Goal: Task Accomplishment & Management: Complete application form

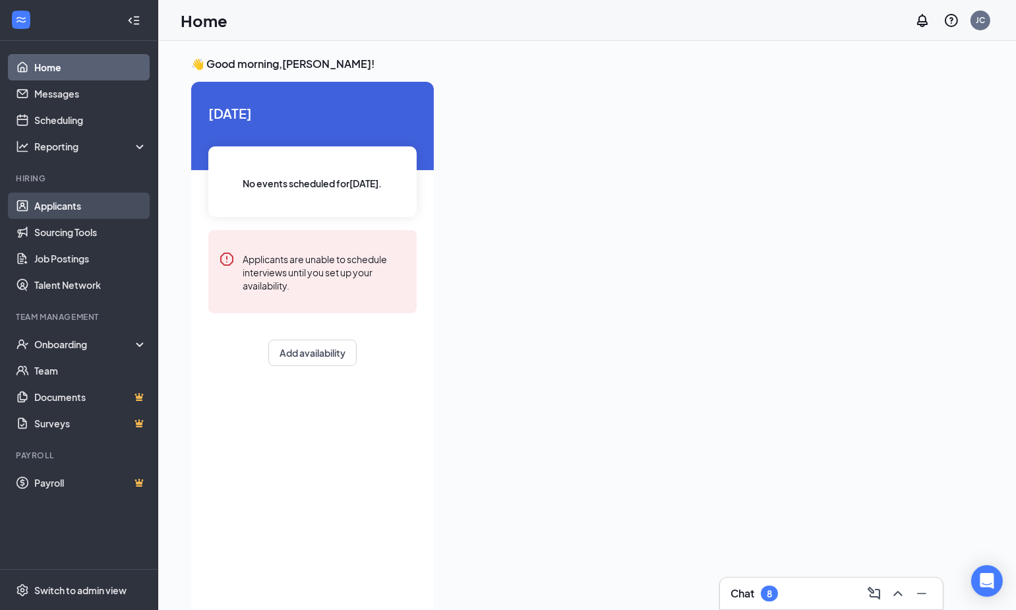
click at [66, 212] on link "Applicants" at bounding box center [90, 205] width 113 height 26
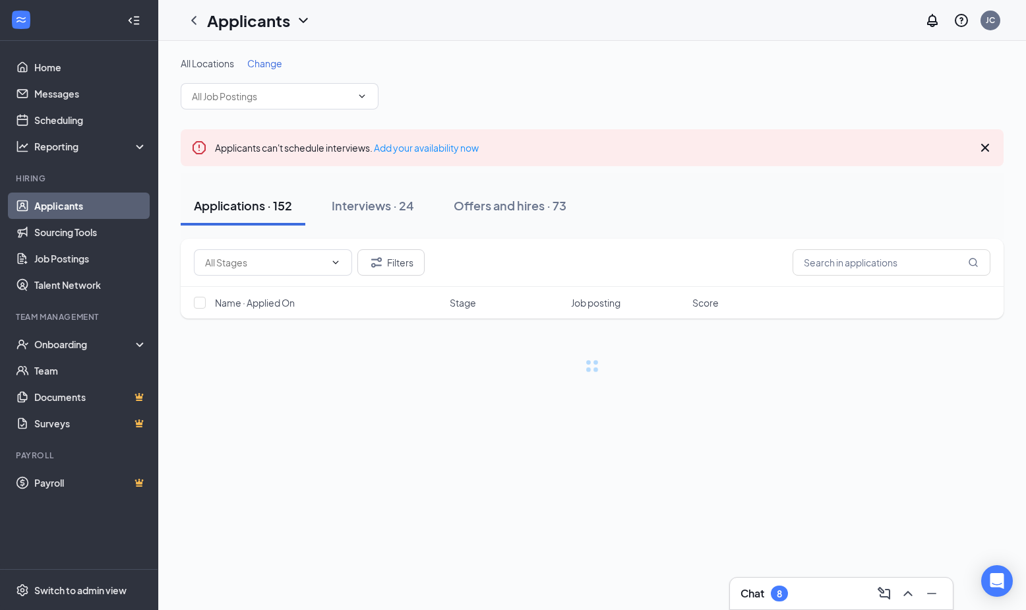
click at [264, 62] on span "Change" at bounding box center [264, 63] width 35 height 12
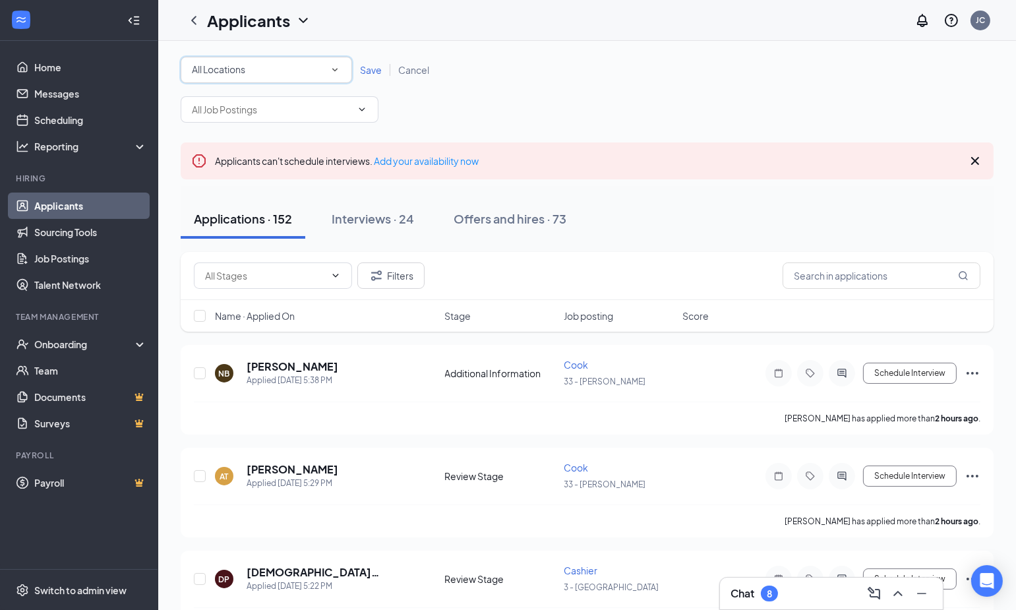
click at [333, 70] on icon "SmallChevronDown" at bounding box center [335, 70] width 12 height 12
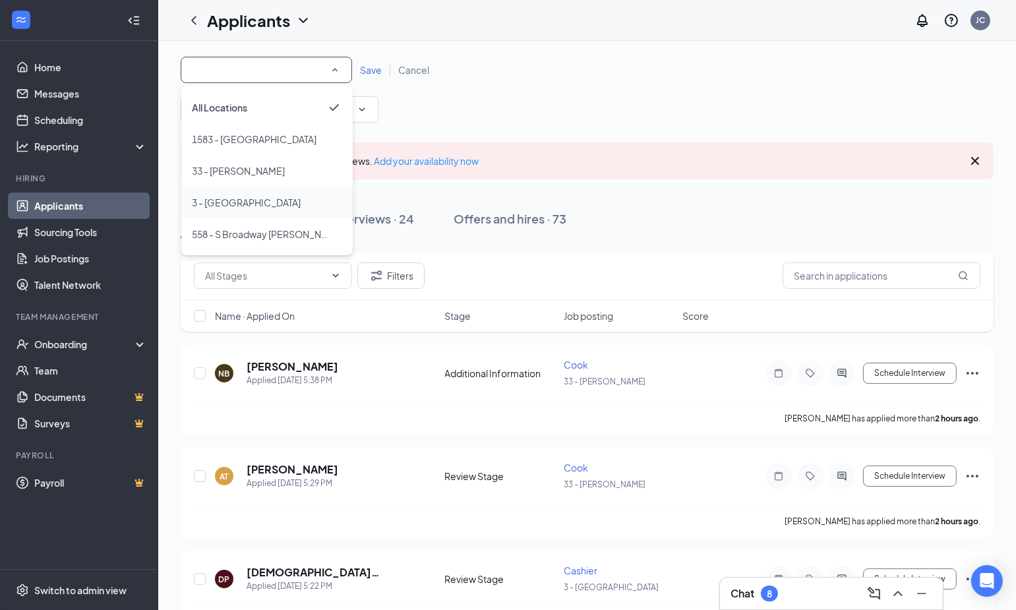
click at [204, 207] on span "3 - [GEOGRAPHIC_DATA]" at bounding box center [246, 202] width 109 height 12
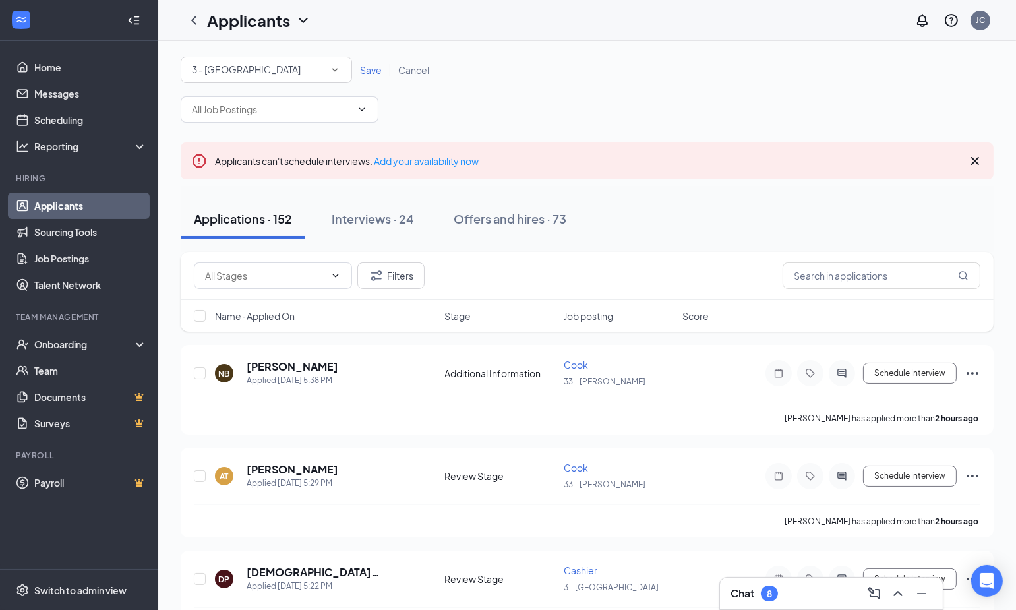
click at [369, 72] on span "Save" at bounding box center [371, 70] width 22 height 12
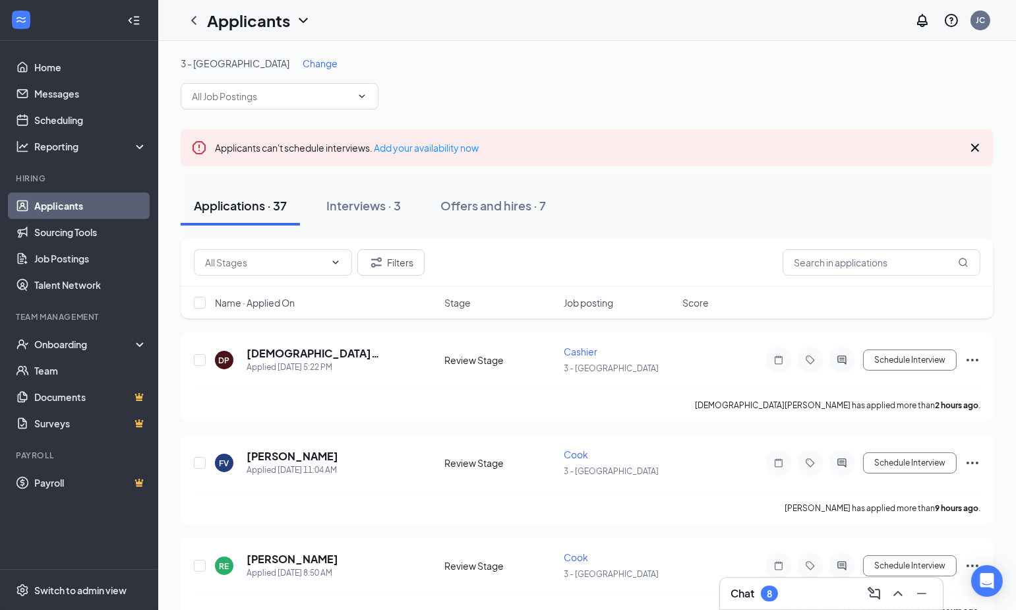
drag, startPoint x: 369, startPoint y: 72, endPoint x: 452, endPoint y: -49, distance: 146.4
click at [452, 0] on html "Home Messages Scheduling Reporting Hiring Applicants Sourcing Tools Job Posting…" at bounding box center [508, 305] width 1016 height 610
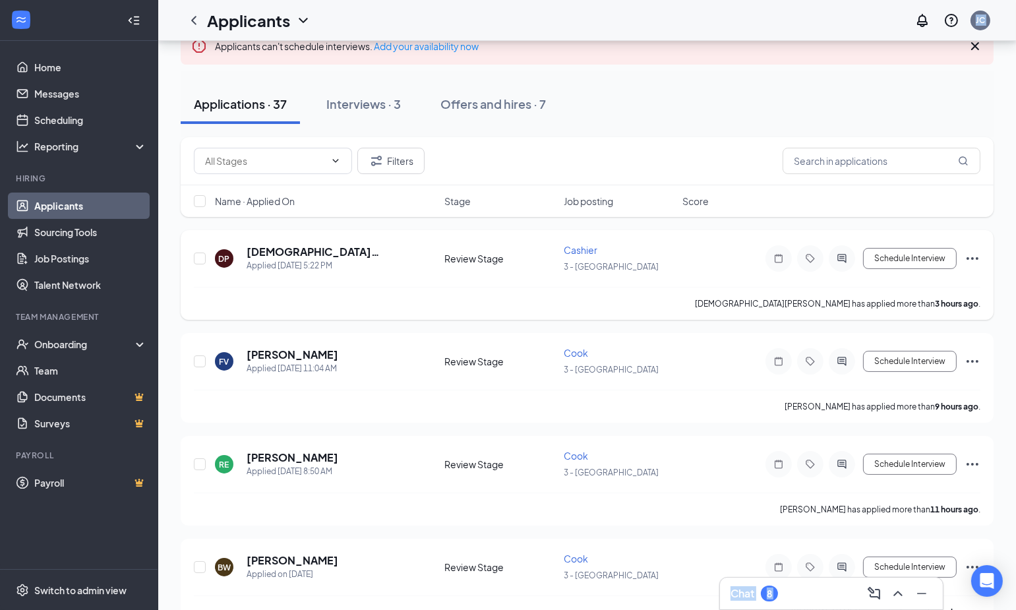
scroll to position [101, 0]
click at [465, 153] on div "Filters" at bounding box center [587, 161] width 786 height 26
click at [512, 295] on div "[PERSON_NAME] has applied more than 3 hours ago ." at bounding box center [587, 303] width 786 height 33
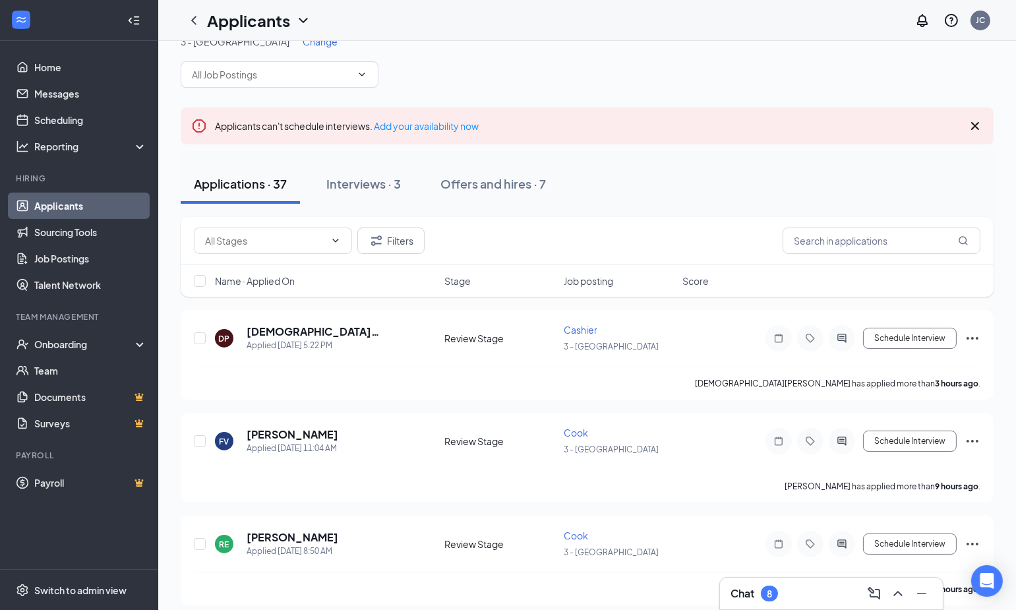
scroll to position [20, 0]
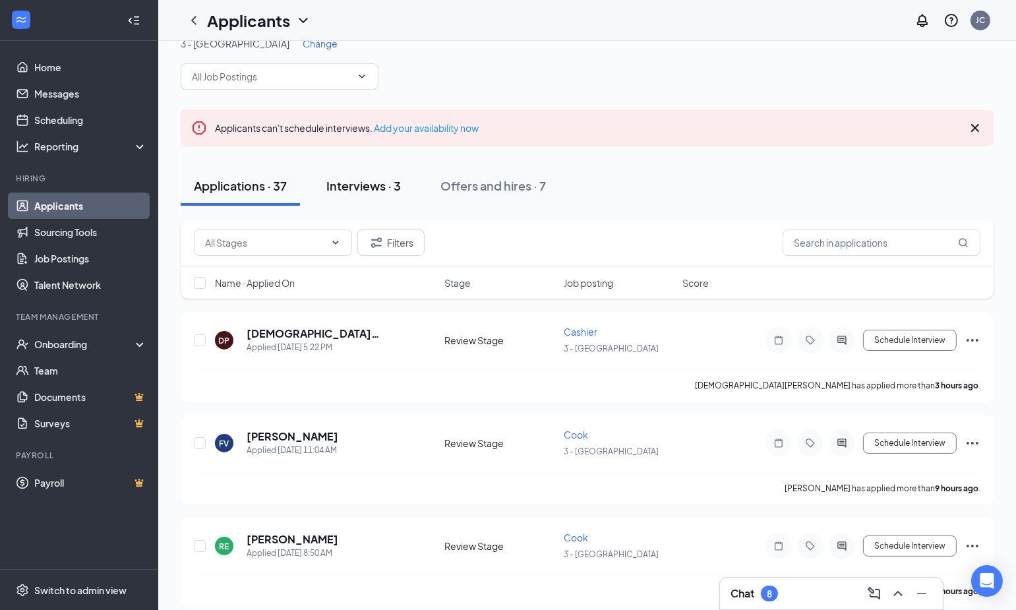
click at [364, 189] on div "Interviews · 3" at bounding box center [363, 185] width 74 height 16
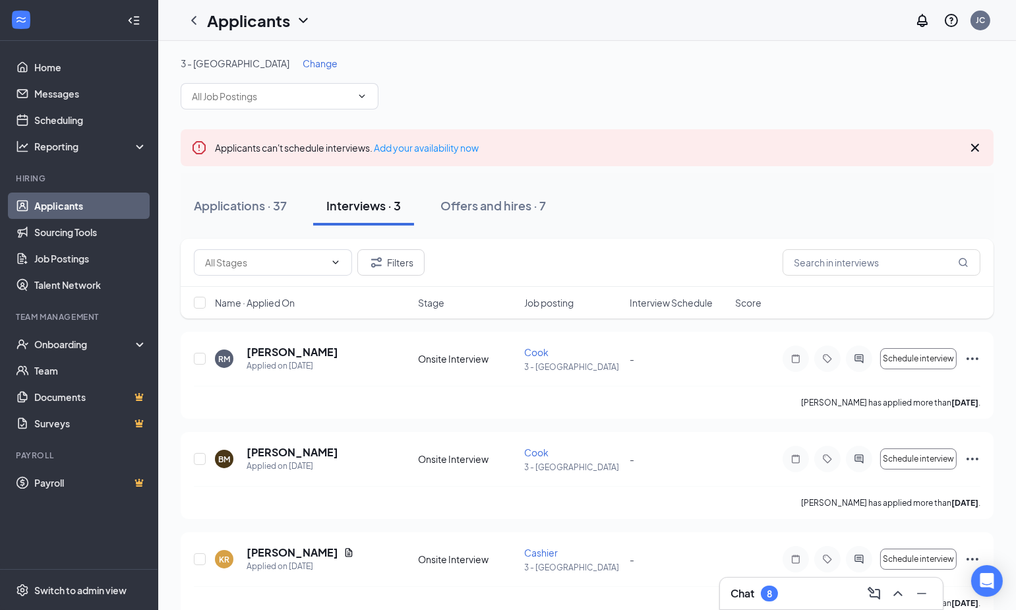
scroll to position [23, 0]
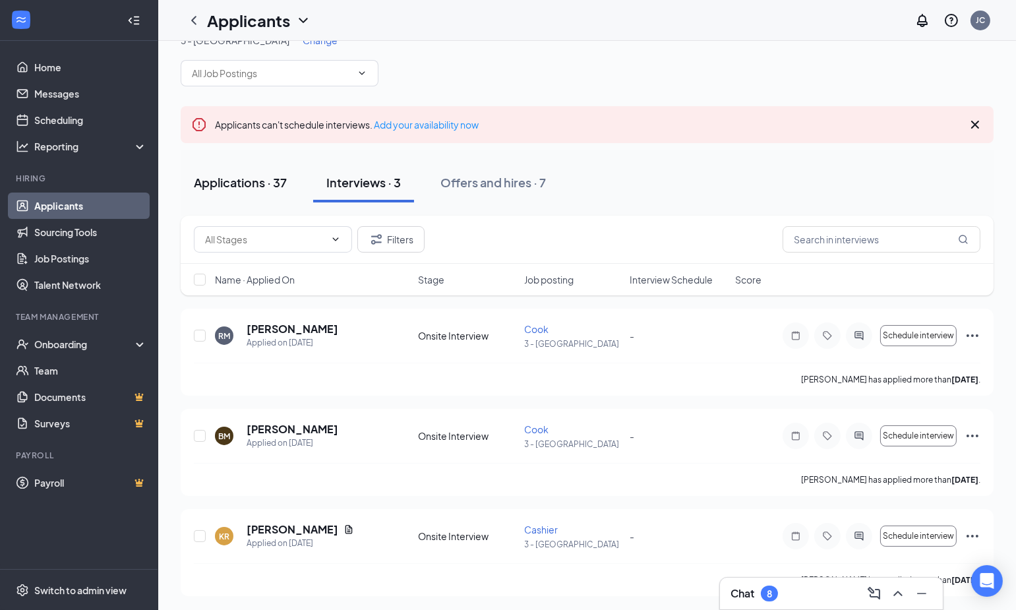
click at [248, 181] on div "Applications · 37" at bounding box center [240, 182] width 93 height 16
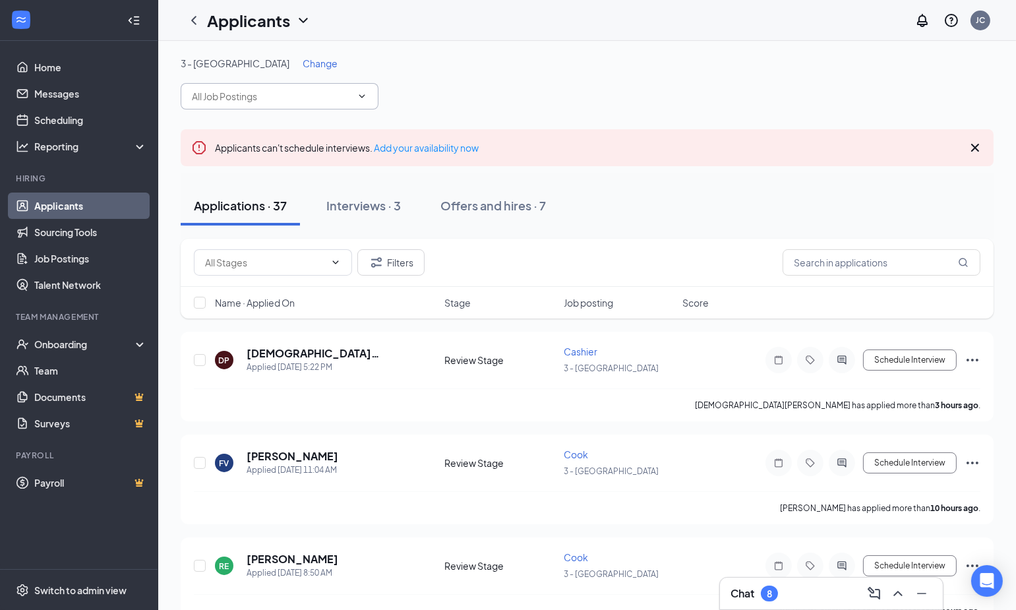
click at [367, 96] on icon "ChevronDown" at bounding box center [362, 96] width 11 height 11
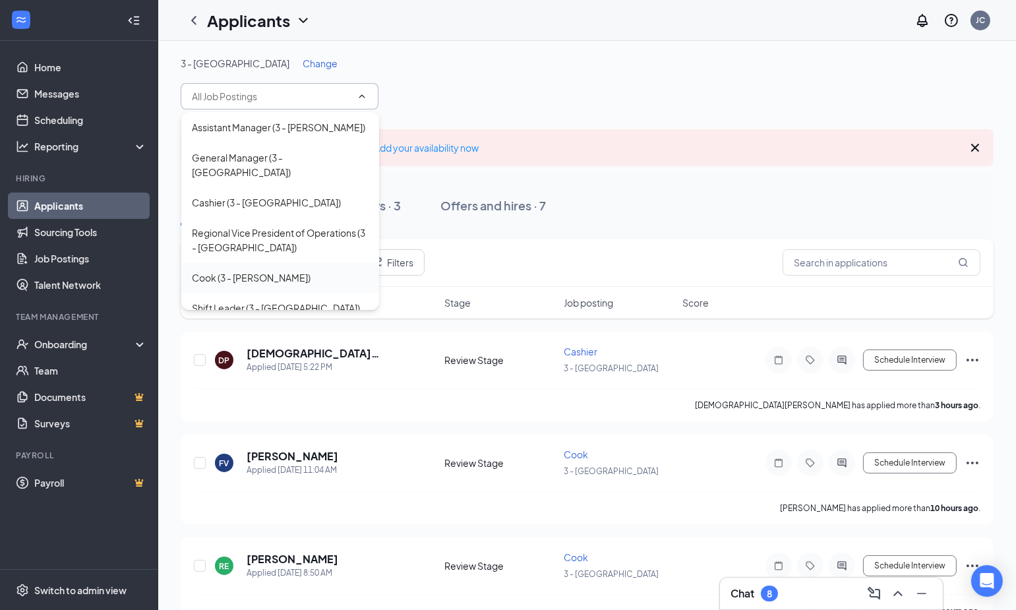
click at [210, 270] on div "Cook (3 - [PERSON_NAME])" at bounding box center [251, 277] width 119 height 15
type input "Cook (3 - [PERSON_NAME])"
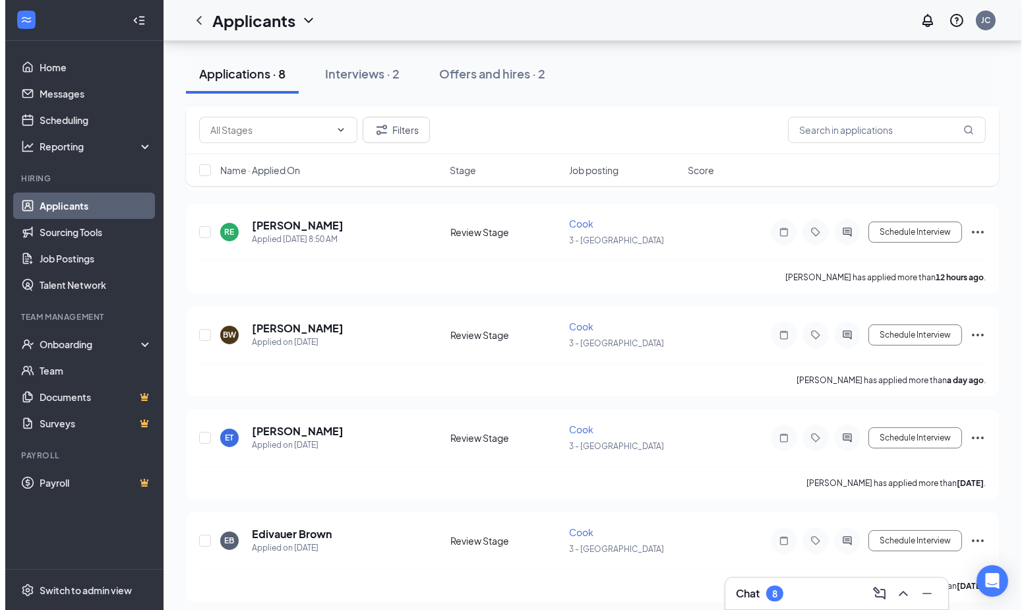
scroll to position [262, 0]
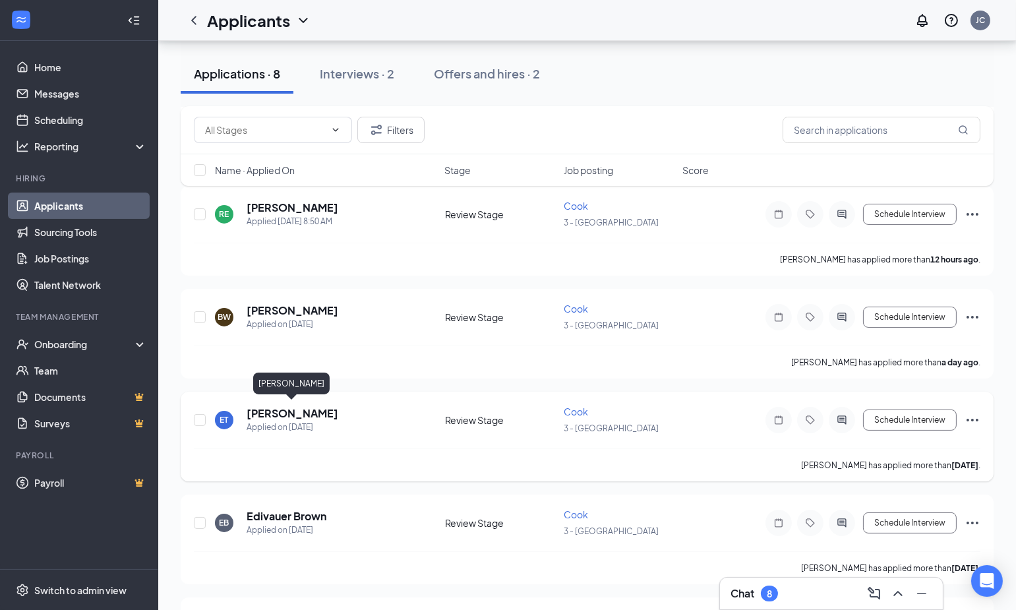
click at [291, 411] on h5 "[PERSON_NAME]" at bounding box center [293, 413] width 92 height 15
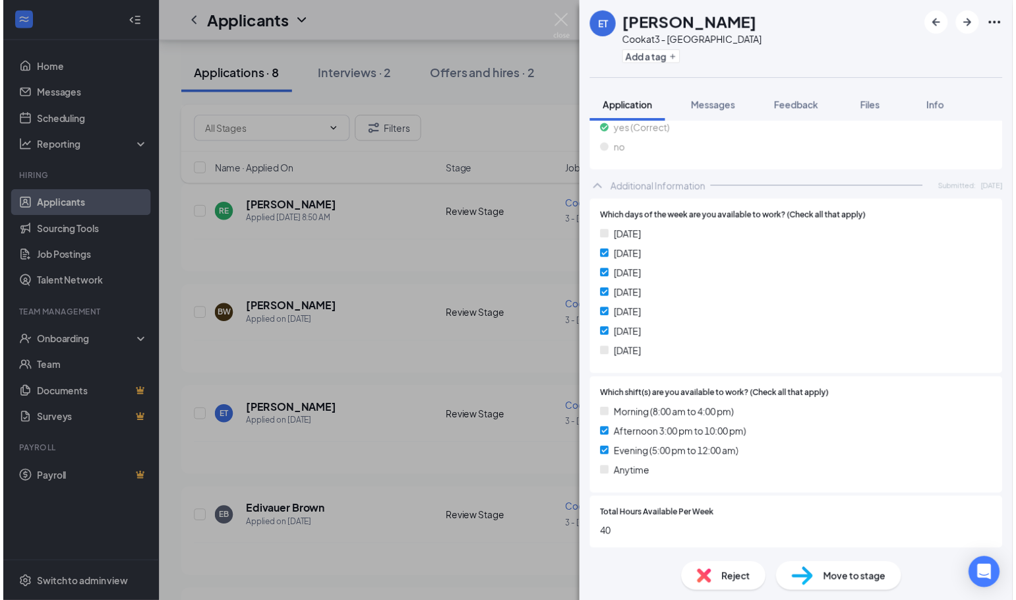
scroll to position [479, 0]
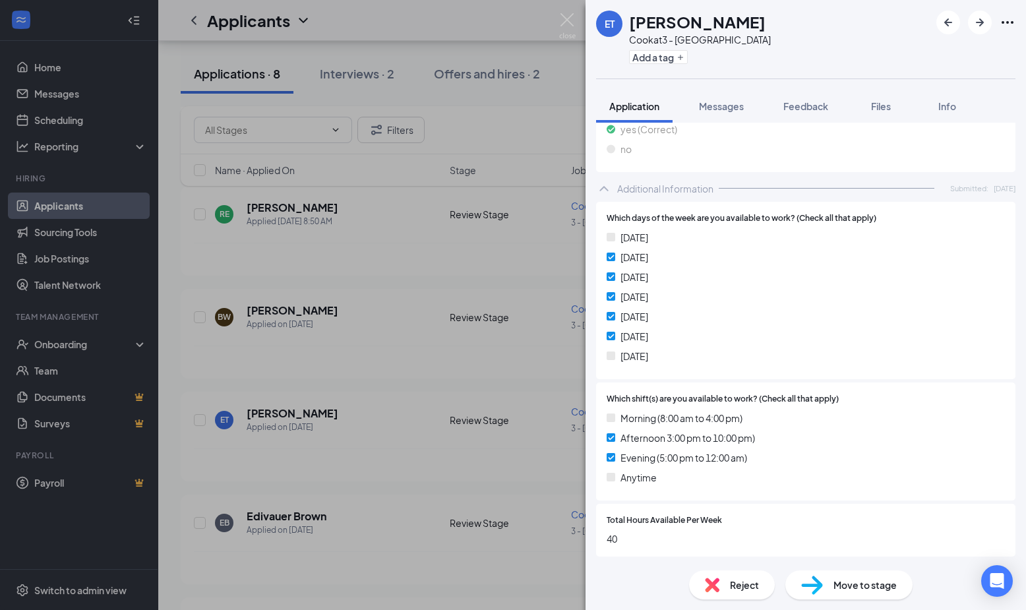
click at [495, 142] on div "ET [PERSON_NAME] at 3 - Buckingham Add a tag Application Messages Feedback File…" at bounding box center [513, 305] width 1026 height 610
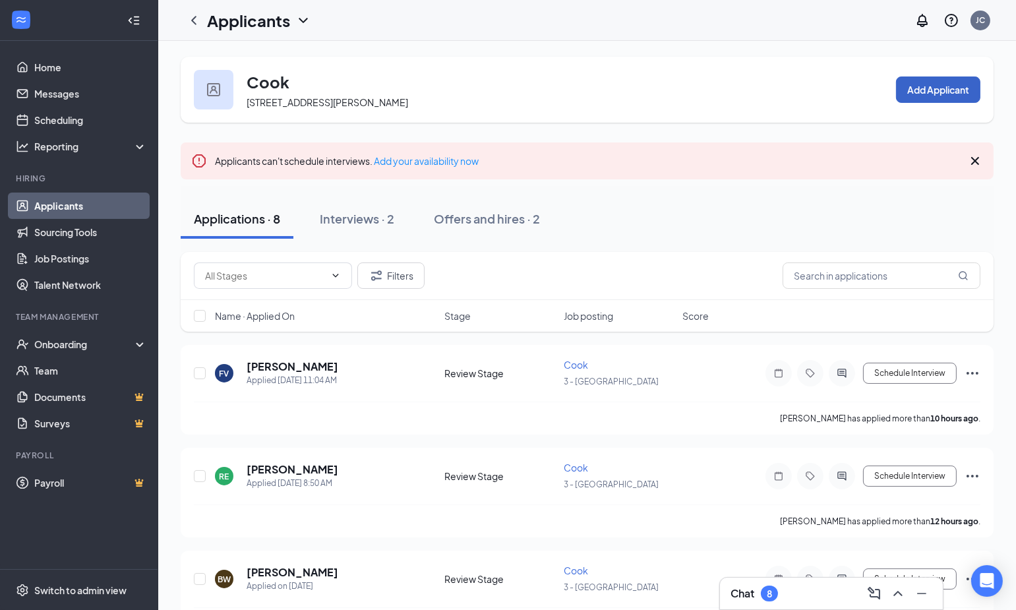
click at [951, 80] on button "Add Applicant" at bounding box center [938, 89] width 84 height 26
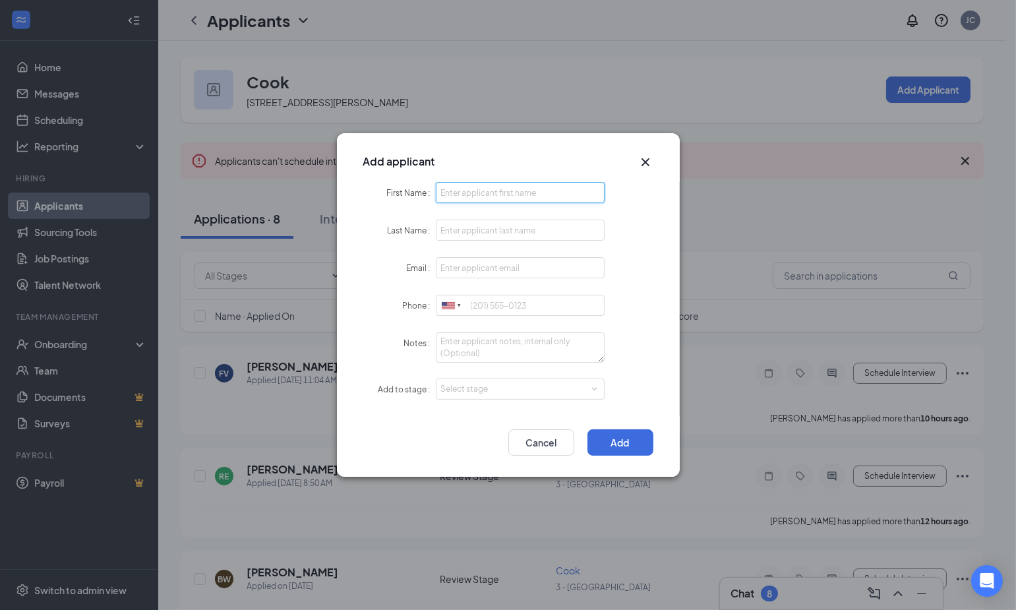
click at [462, 194] on input "First Name" at bounding box center [520, 192] width 169 height 21
click at [442, 235] on input "Last Name" at bounding box center [520, 229] width 169 height 21
click at [455, 194] on input "First Name" at bounding box center [520, 192] width 169 height 21
click at [444, 237] on input "Last Name" at bounding box center [520, 229] width 169 height 21
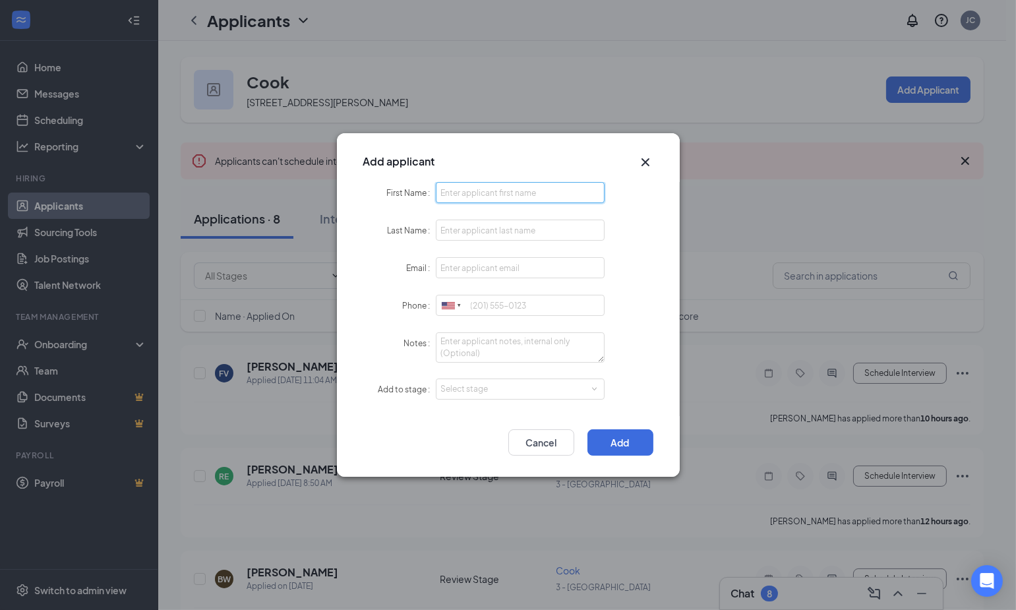
click at [449, 199] on input "First Name" at bounding box center [520, 192] width 169 height 21
click at [449, 224] on input "Last Name" at bounding box center [520, 229] width 169 height 21
click at [452, 191] on input "First Name" at bounding box center [520, 192] width 169 height 21
click at [442, 229] on input "Last Name" at bounding box center [520, 229] width 169 height 21
click at [453, 190] on input "First Name" at bounding box center [520, 192] width 169 height 21
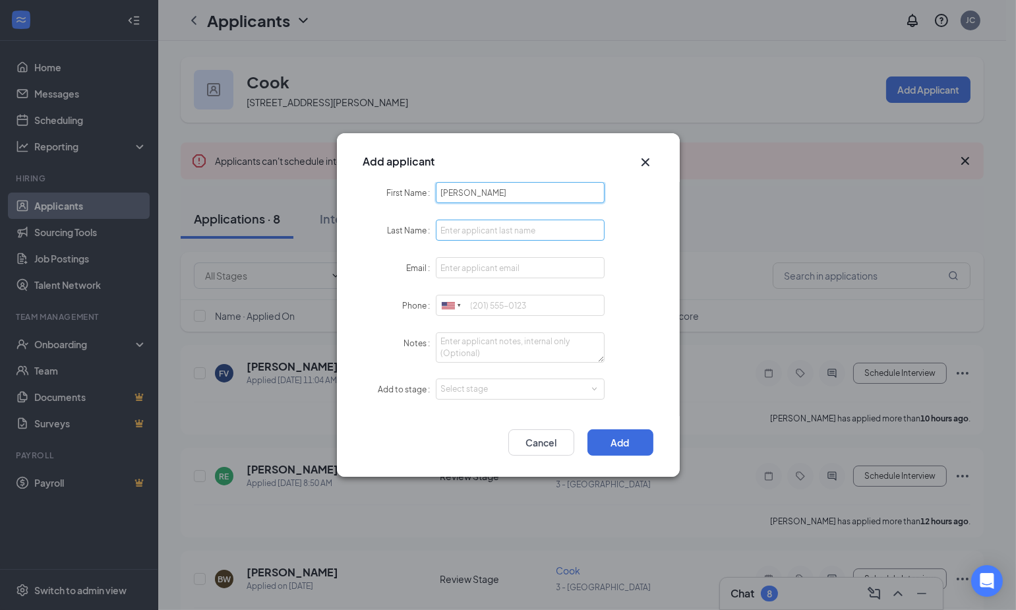
type input "[PERSON_NAME]"
click at [457, 231] on input "Last Name" at bounding box center [520, 229] width 169 height 21
type input "[PERSON_NAME]"
click at [467, 269] on input "Email" at bounding box center [520, 267] width 169 height 21
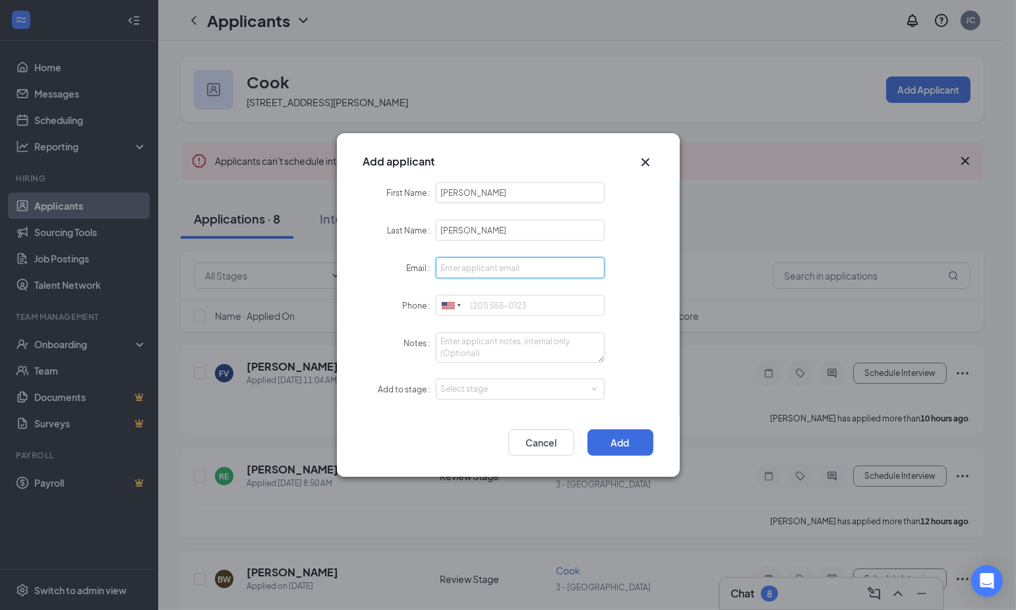
click at [467, 269] on input "Email" at bounding box center [520, 267] width 169 height 21
type input "[EMAIL_ADDRESS][DOMAIN_NAME]"
click at [479, 309] on input "Phone" at bounding box center [520, 305] width 169 height 21
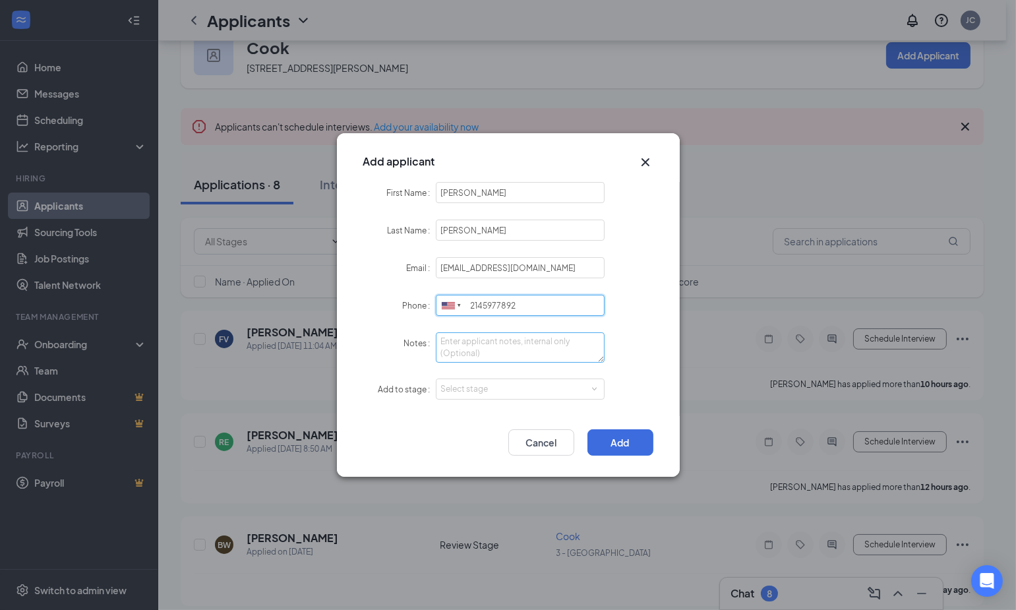
scroll to position [35, 0]
click at [507, 386] on div "Select stage" at bounding box center [517, 388] width 153 height 13
type input "2145977892"
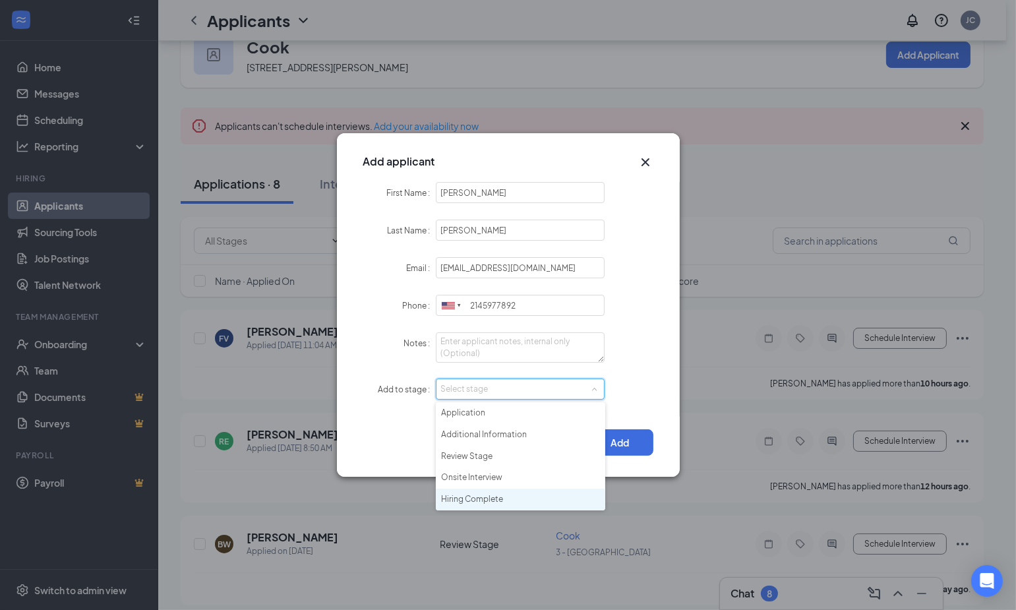
click at [482, 497] on li "Hiring Complete" at bounding box center [520, 499] width 169 height 22
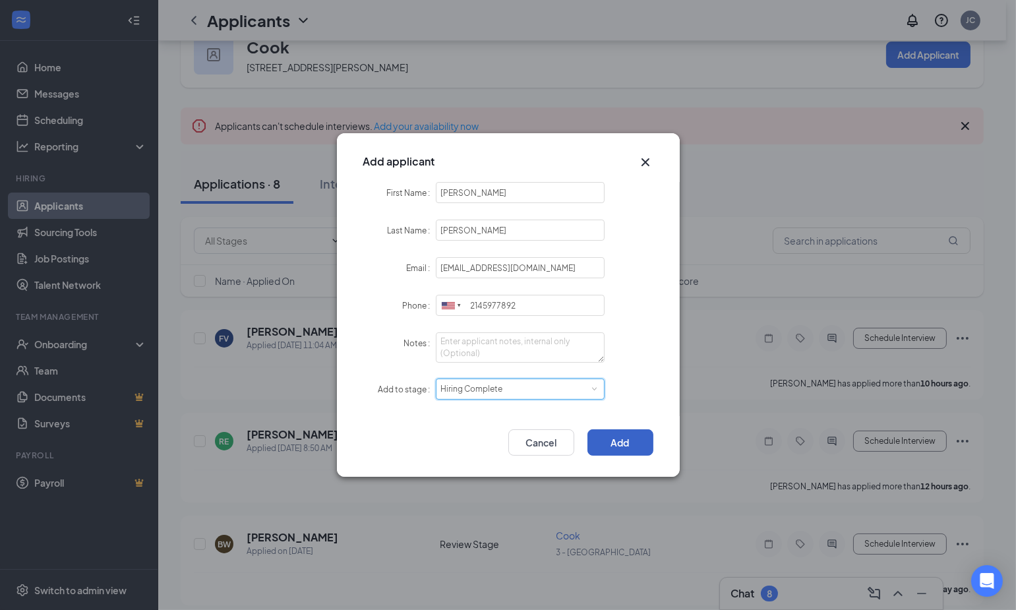
click at [633, 433] on button "Add" at bounding box center [620, 442] width 66 height 26
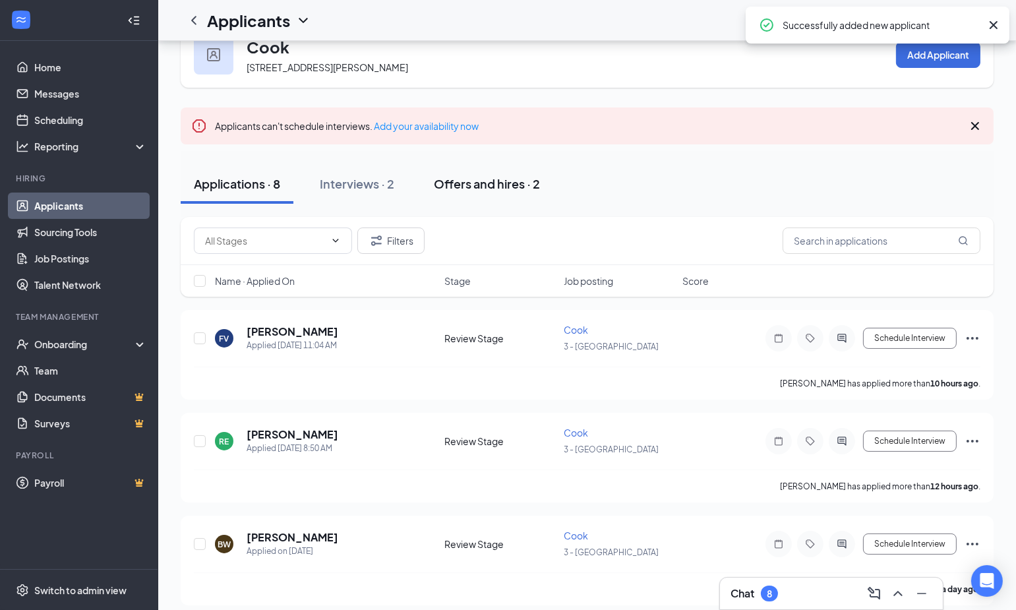
click at [501, 188] on div "Offers and hires · 2" at bounding box center [487, 183] width 106 height 16
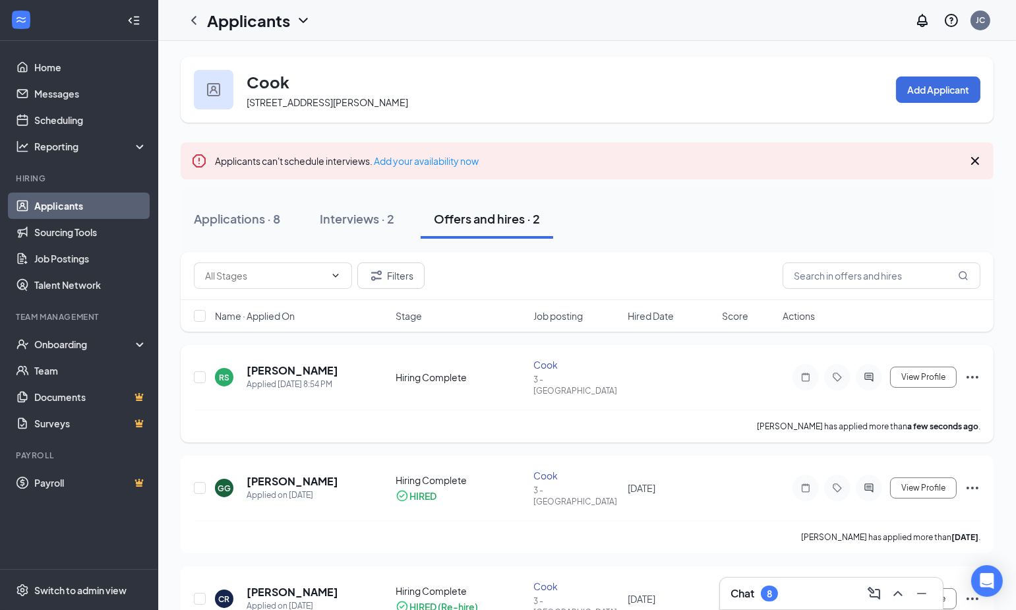
scroll to position [40, 0]
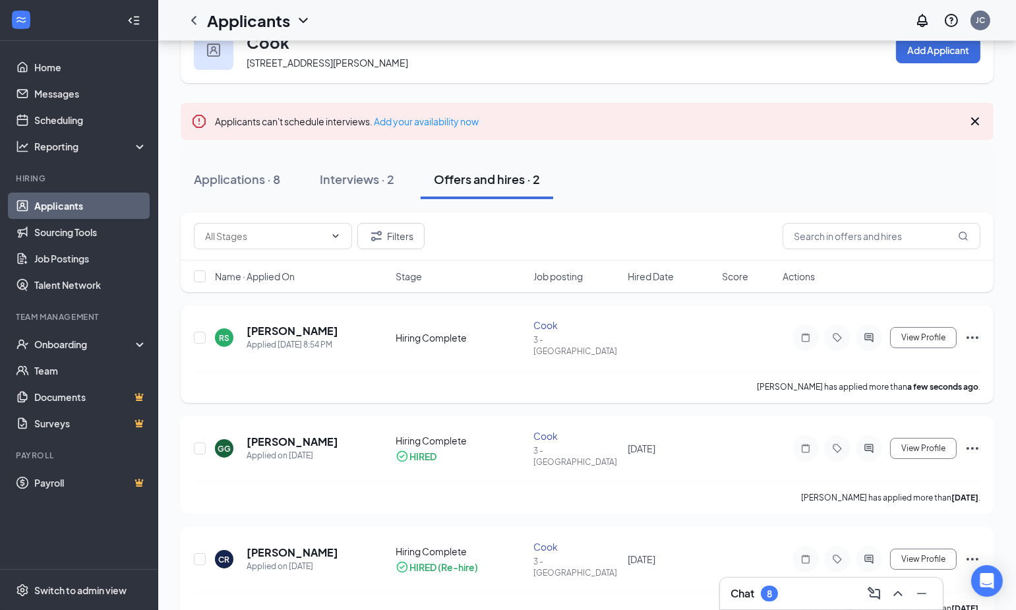
click at [973, 334] on icon "Ellipses" at bounding box center [972, 338] width 16 height 16
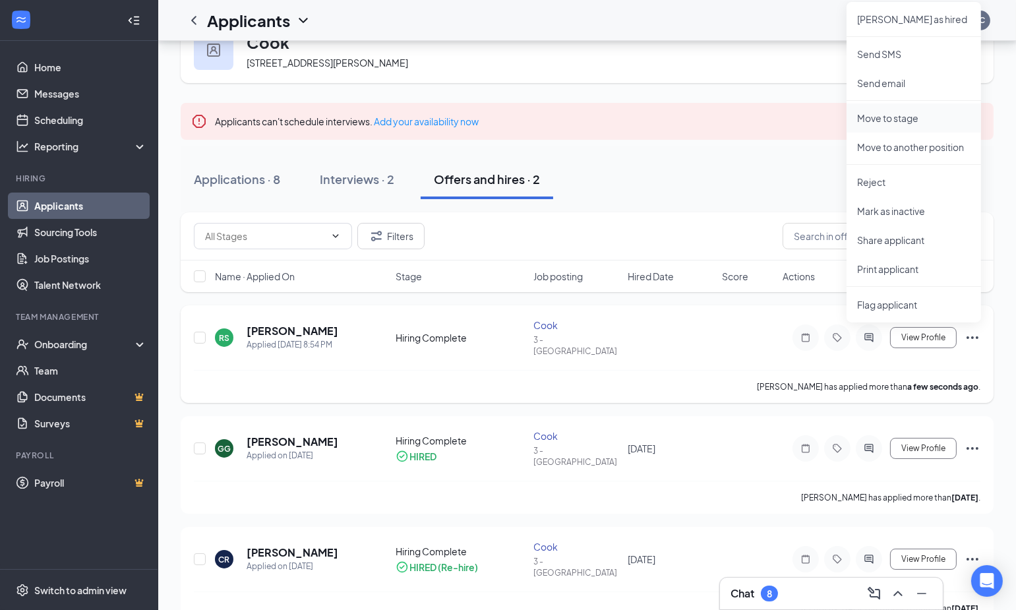
click at [894, 118] on p "Move to stage" at bounding box center [913, 117] width 113 height 13
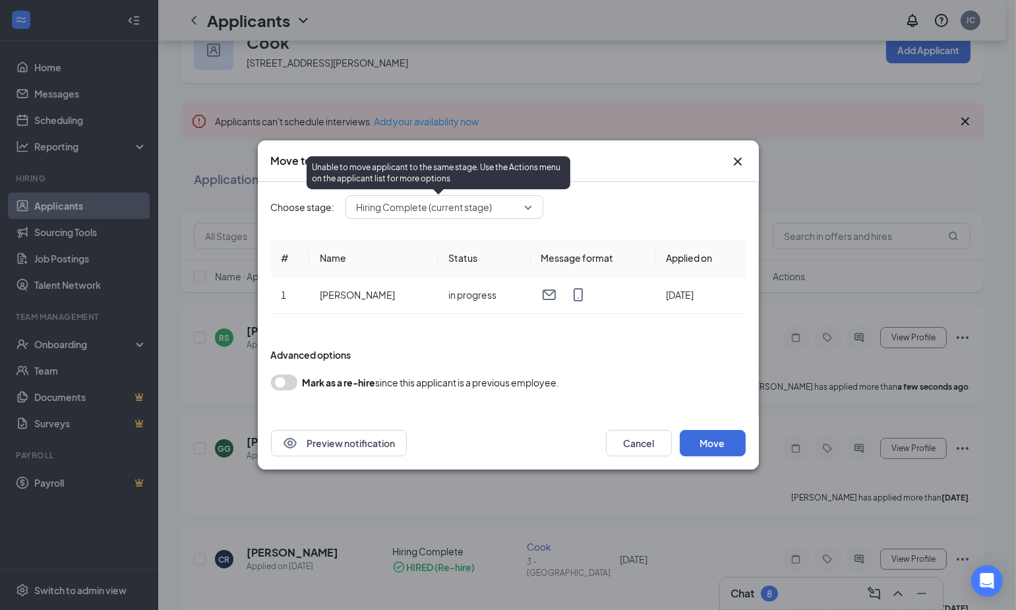
click at [517, 208] on span "Hiring Complete (current stage)" at bounding box center [438, 207] width 163 height 20
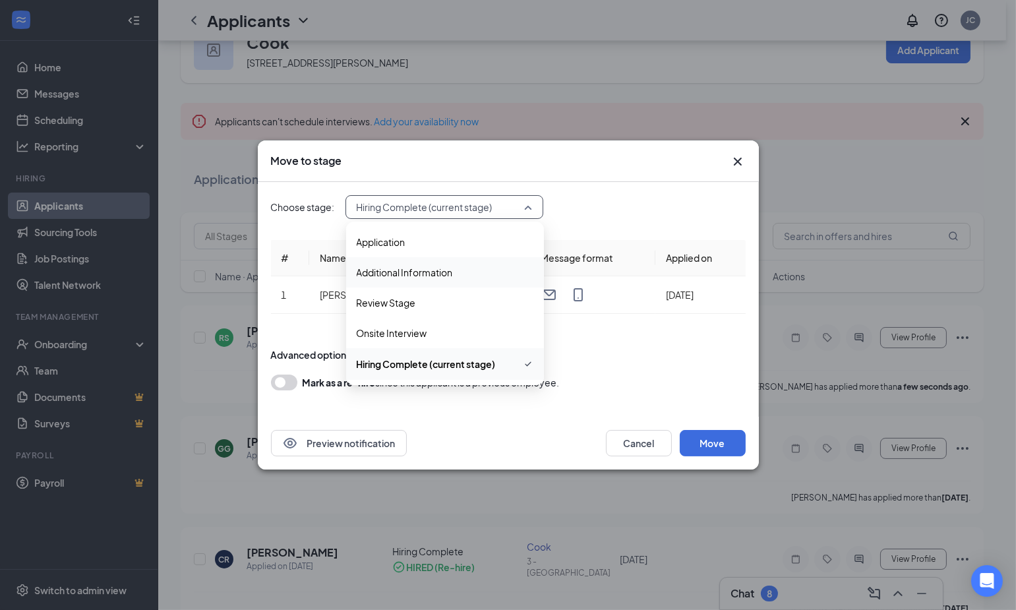
click at [676, 371] on form "Advanced options Mark as a re-hire since this applicant is a previous employee." at bounding box center [508, 369] width 475 height 69
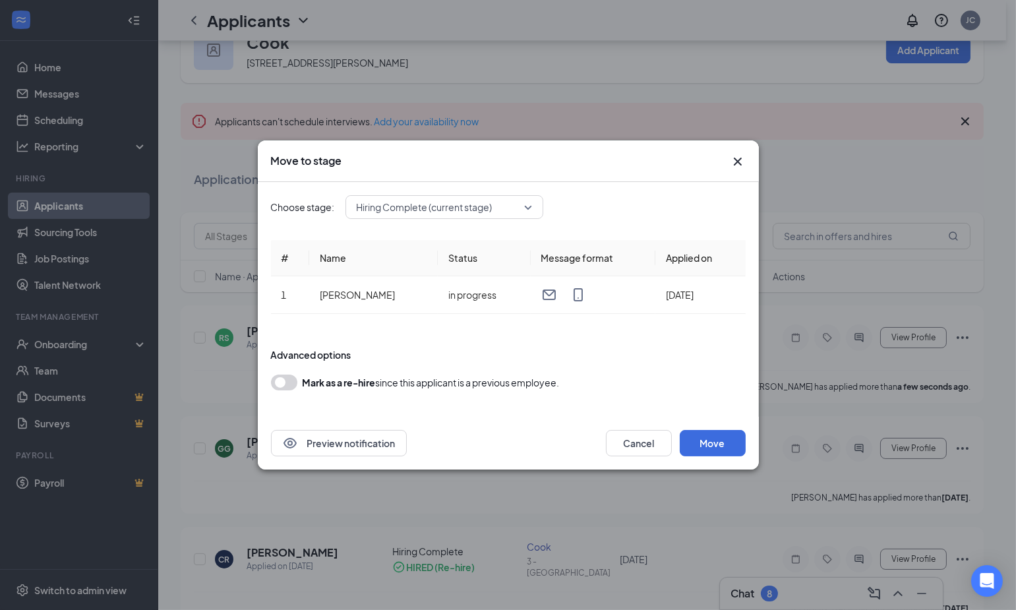
click at [746, 162] on div "Move to stage" at bounding box center [508, 161] width 501 height 42
click at [732, 163] on icon "Cross" at bounding box center [738, 162] width 16 height 16
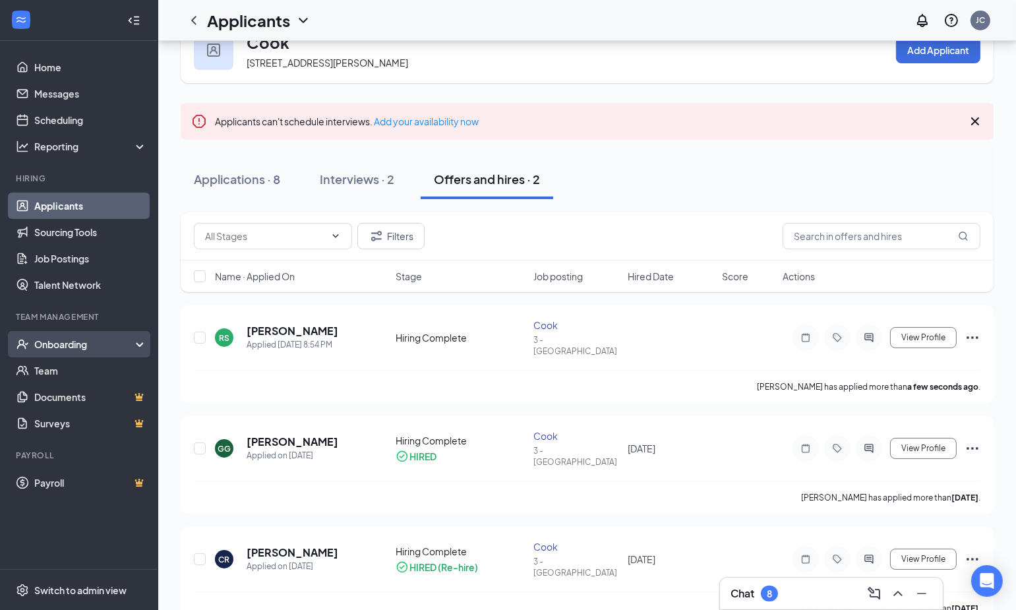
click at [92, 349] on div "Onboarding" at bounding box center [85, 343] width 102 height 13
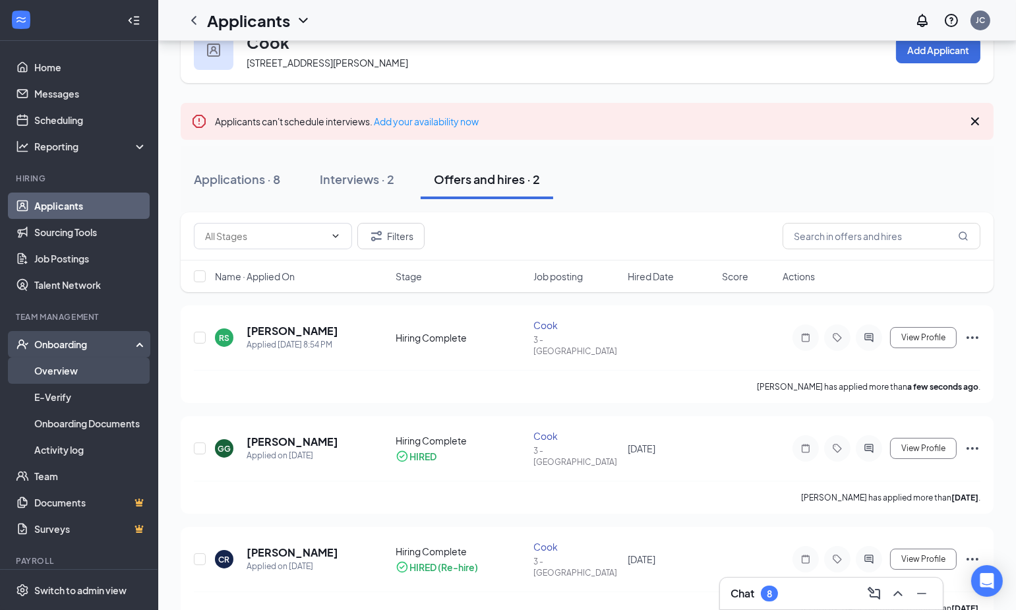
click at [61, 368] on link "Overview" at bounding box center [90, 370] width 113 height 26
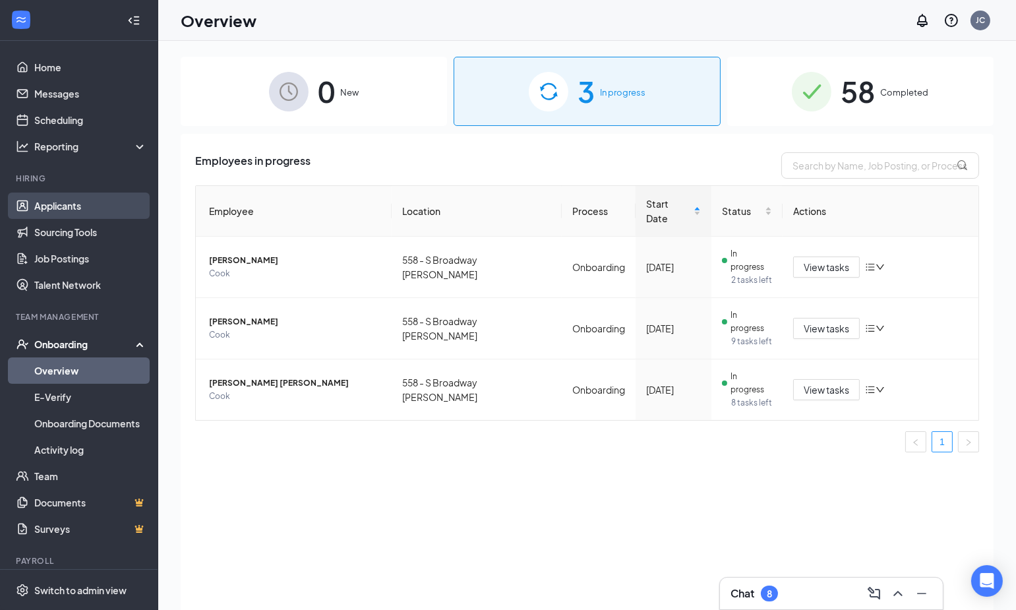
click at [34, 216] on link "Applicants" at bounding box center [90, 205] width 113 height 26
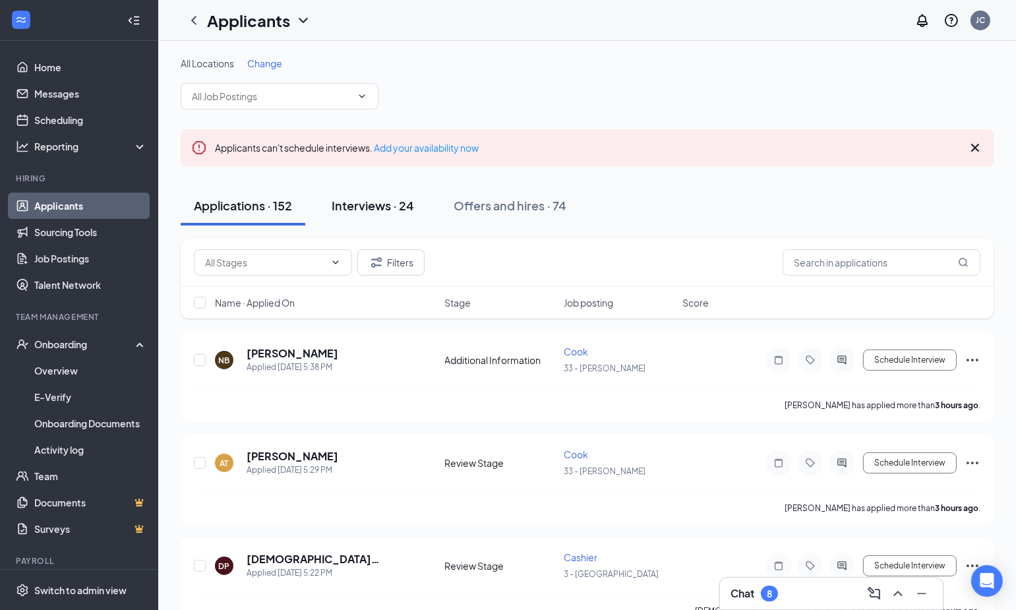
click at [358, 206] on div "Interviews · 24" at bounding box center [373, 205] width 82 height 16
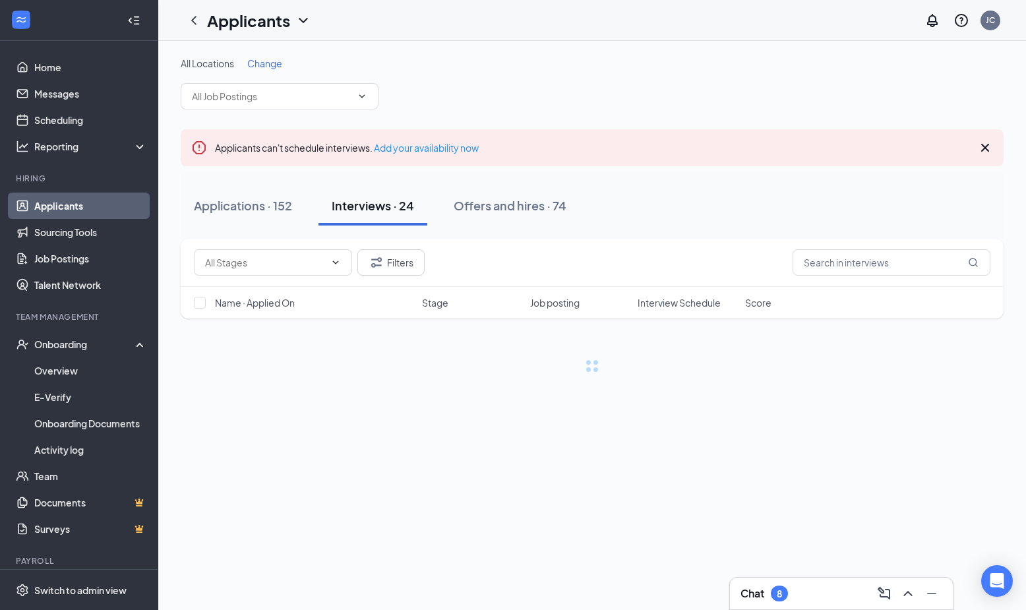
click at [500, 210] on div "Offers and hires · 74" at bounding box center [509, 205] width 113 height 16
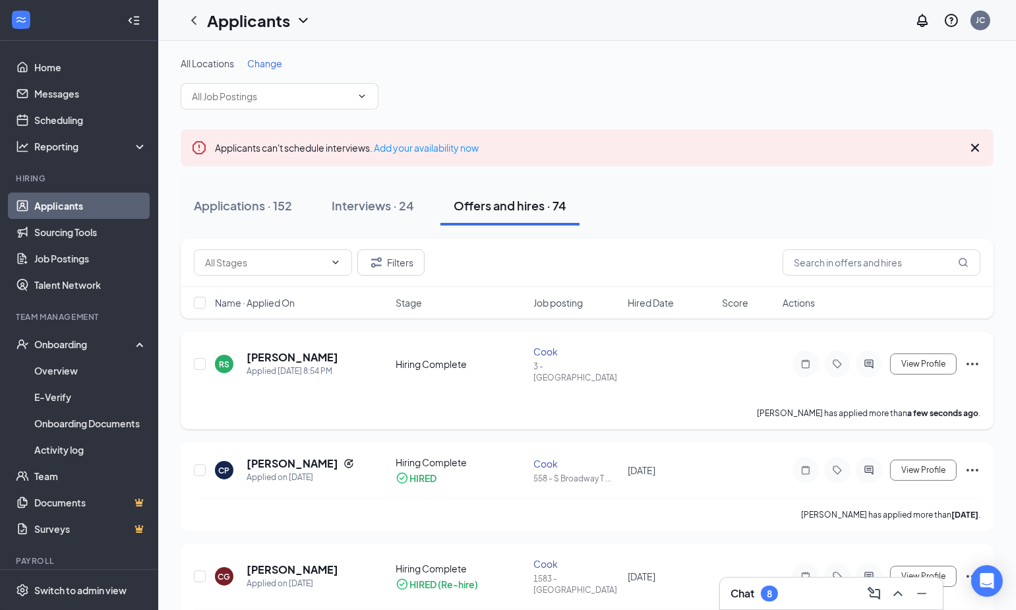
click at [974, 358] on icon "Ellipses" at bounding box center [972, 364] width 16 height 16
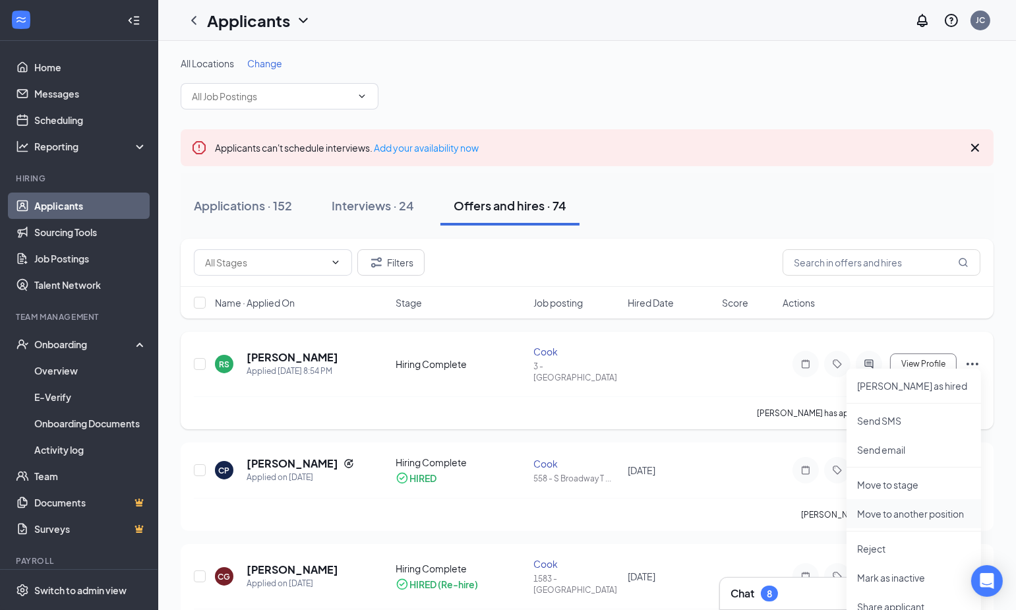
click at [899, 510] on p "Move to another position" at bounding box center [913, 513] width 113 height 13
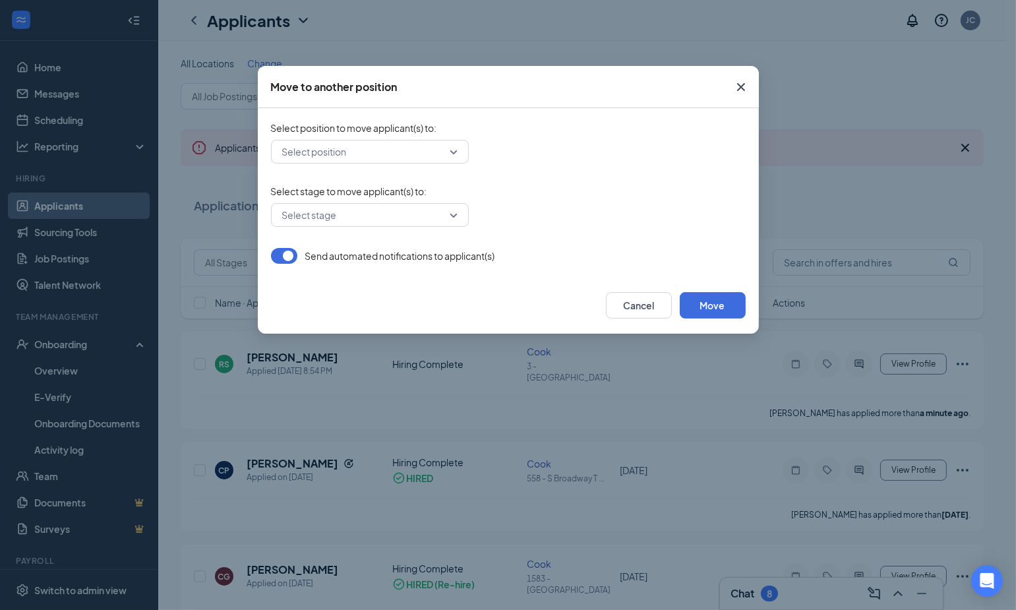
click at [432, 160] on input "search" at bounding box center [365, 151] width 173 height 22
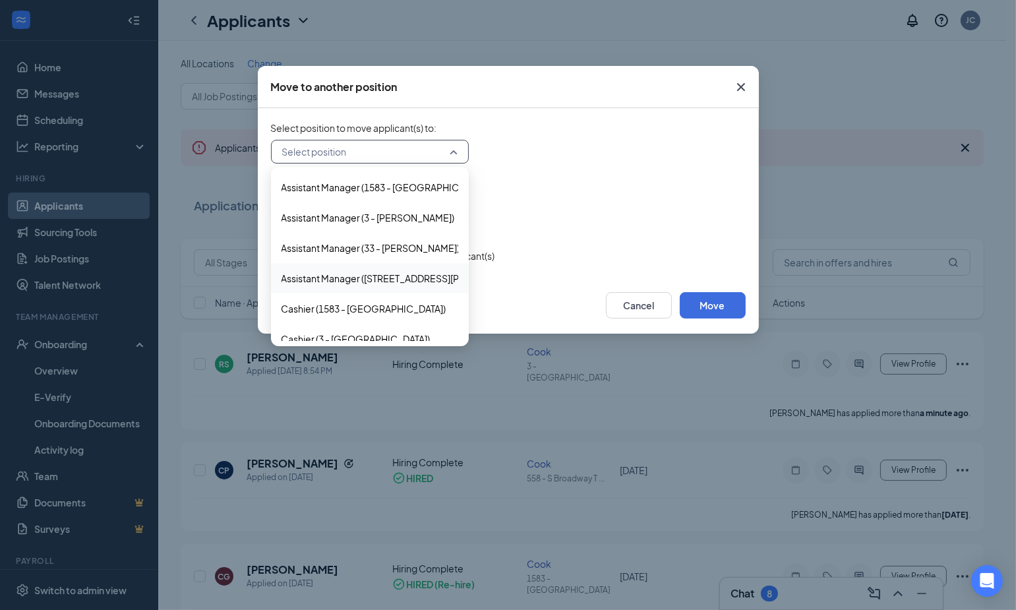
click at [607, 171] on form "Select position to move applicant(s) to : Select position 217628 217640 217612 …" at bounding box center [508, 192] width 475 height 142
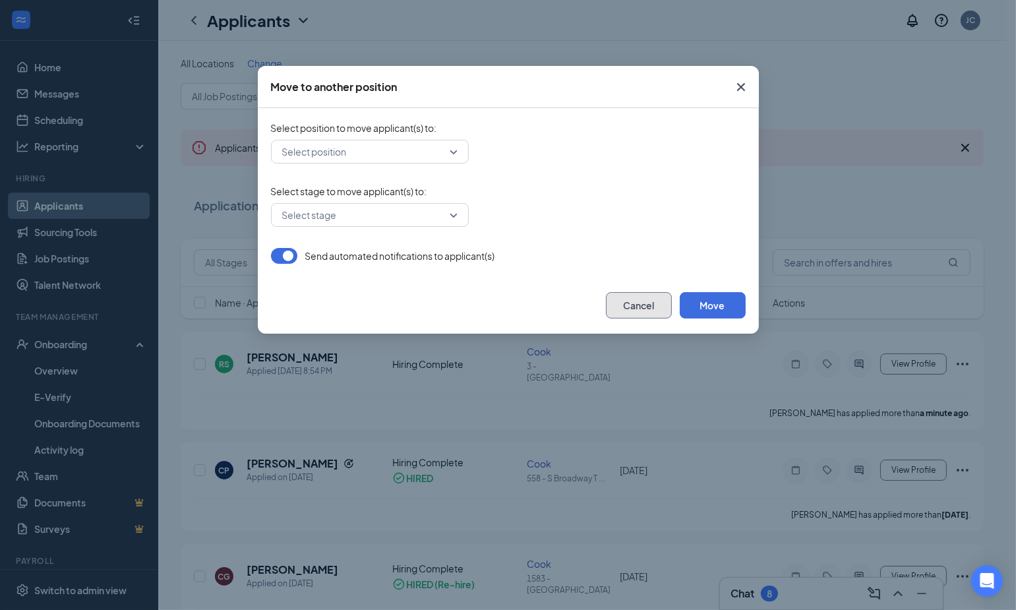
click at [636, 304] on button "Cancel" at bounding box center [639, 305] width 66 height 26
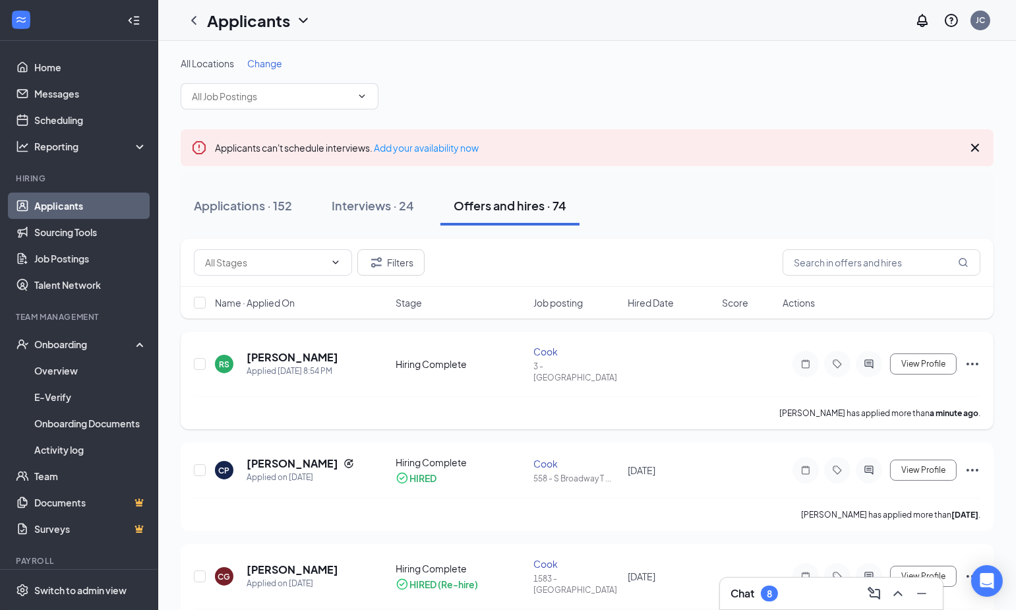
click at [975, 356] on icon "Ellipses" at bounding box center [972, 364] width 16 height 16
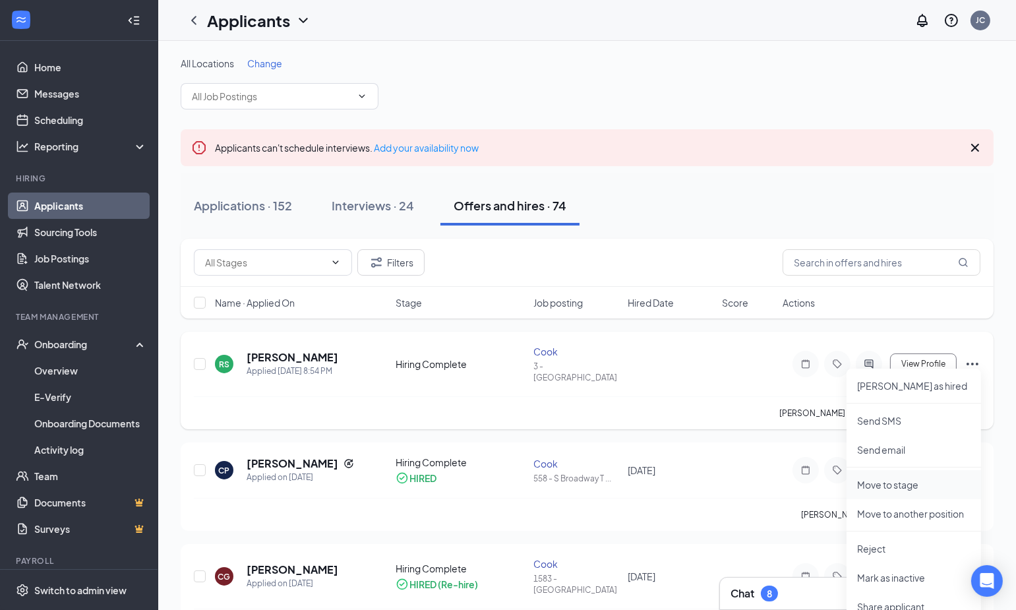
click at [894, 486] on p "Move to stage" at bounding box center [913, 484] width 113 height 13
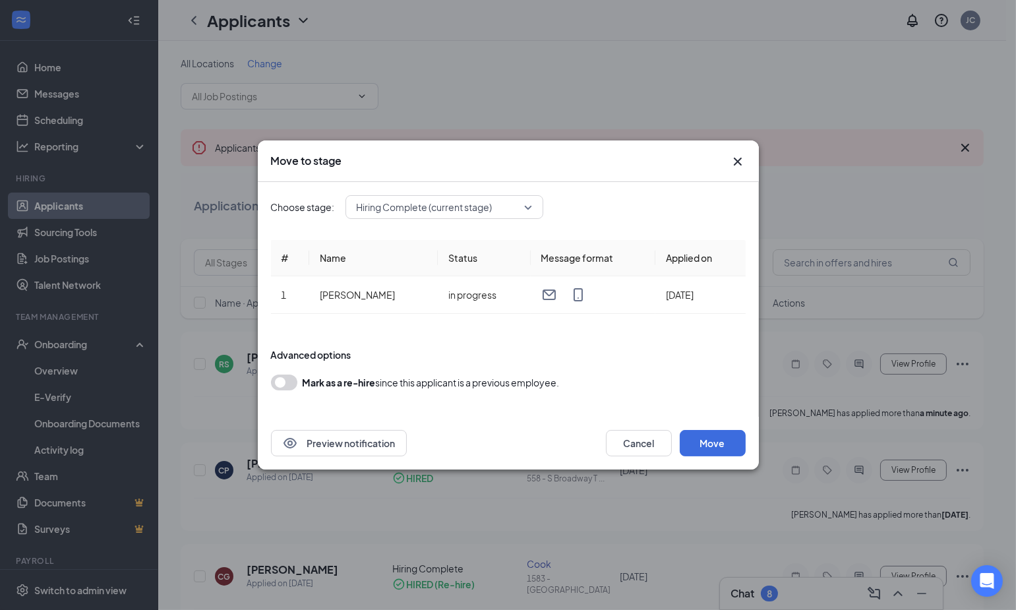
click at [494, 216] on span "Hiring Complete (current stage)" at bounding box center [438, 207] width 163 height 20
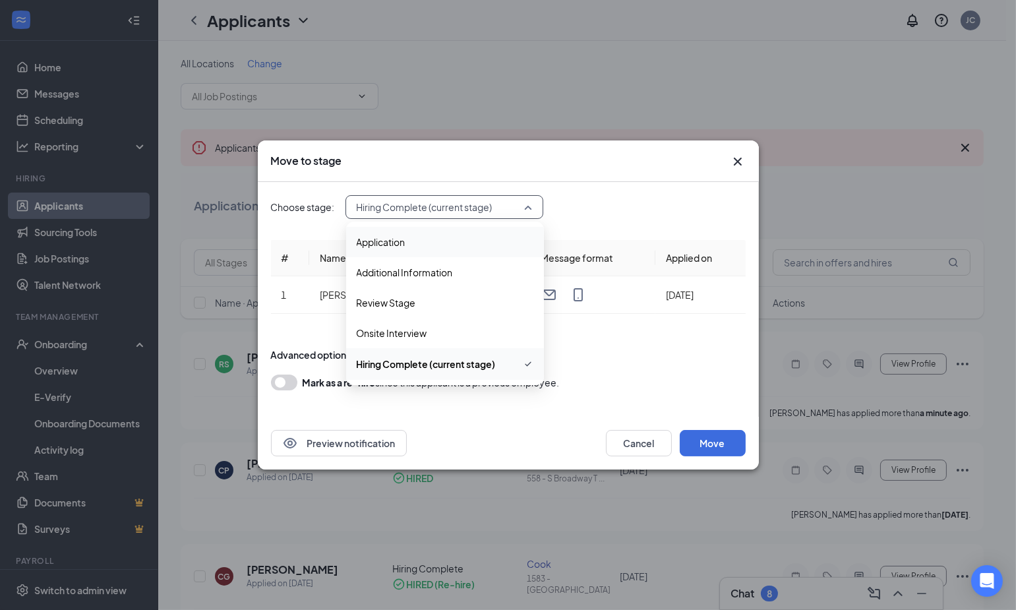
click at [660, 210] on div "Choose stage: Hiring Complete (current stage) 3729432 3729433 Application Addit…" at bounding box center [508, 207] width 475 height 24
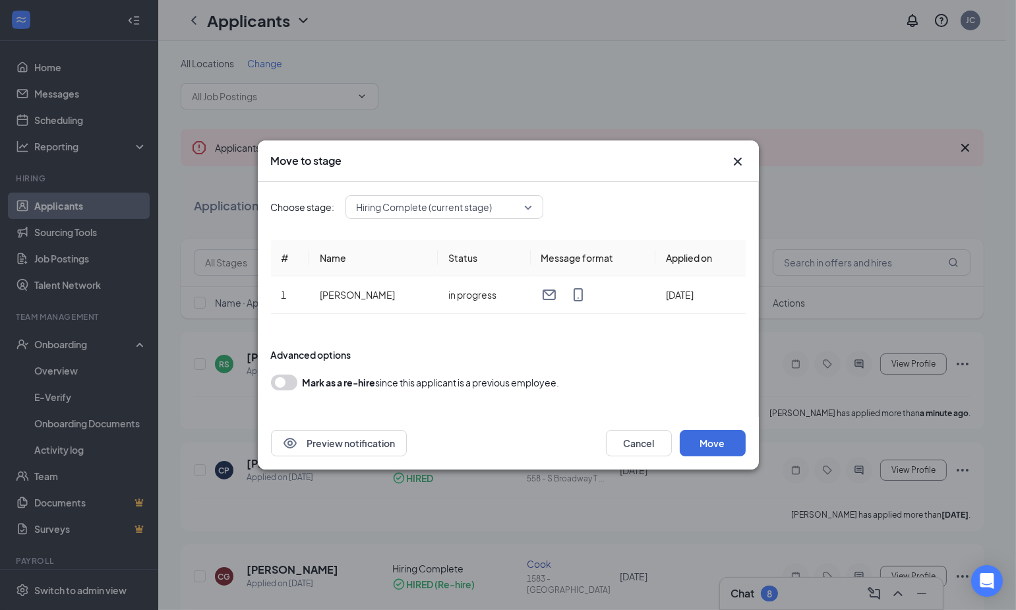
click at [733, 162] on icon "Cross" at bounding box center [738, 162] width 16 height 16
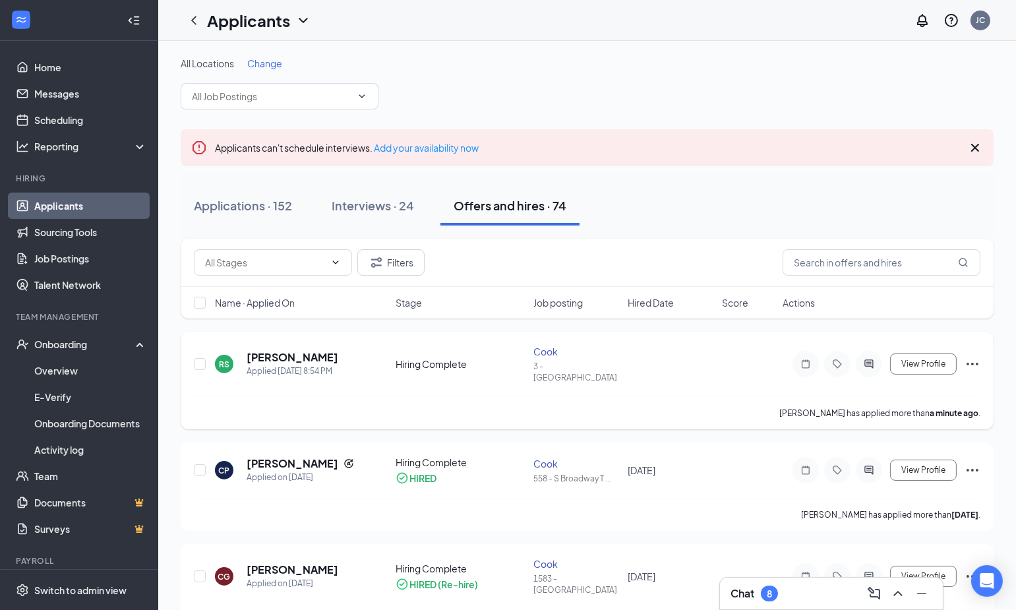
click at [976, 363] on icon "Ellipses" at bounding box center [972, 364] width 12 height 3
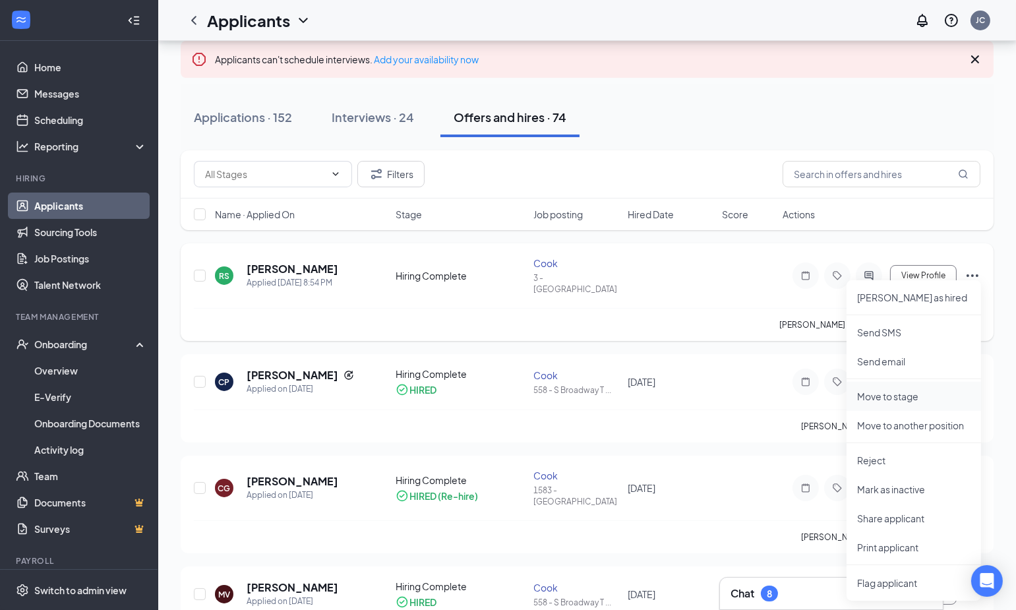
scroll to position [74, 0]
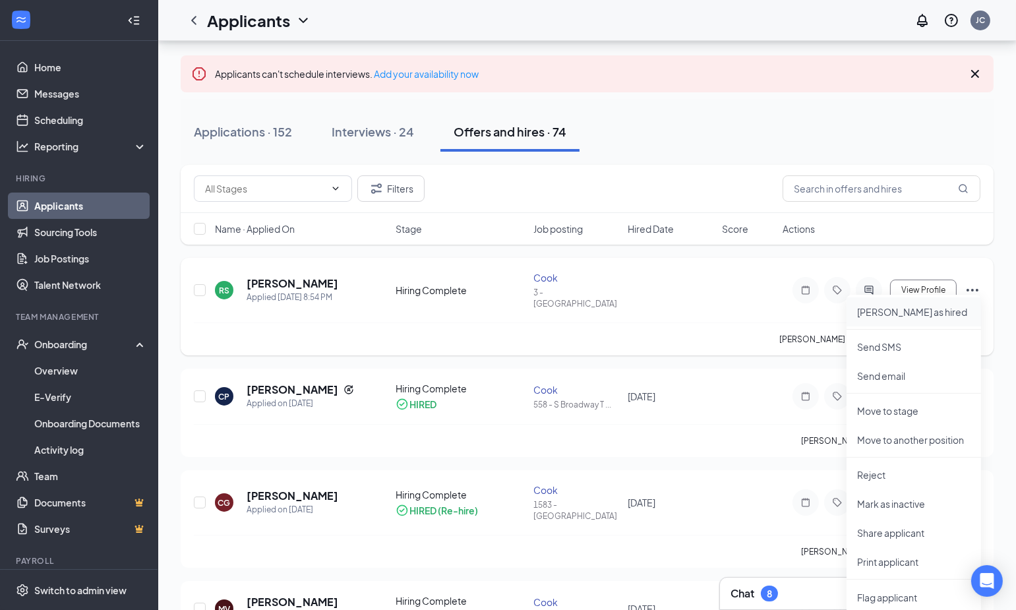
click at [889, 314] on p "[PERSON_NAME] as hired" at bounding box center [913, 311] width 113 height 13
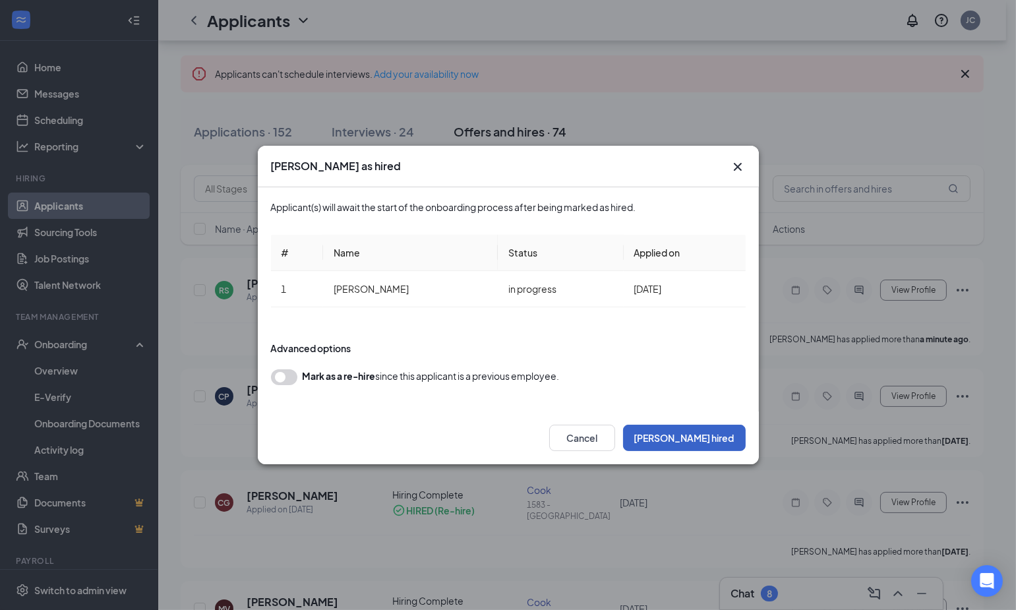
click at [702, 437] on button "[PERSON_NAME] hired" at bounding box center [684, 437] width 123 height 26
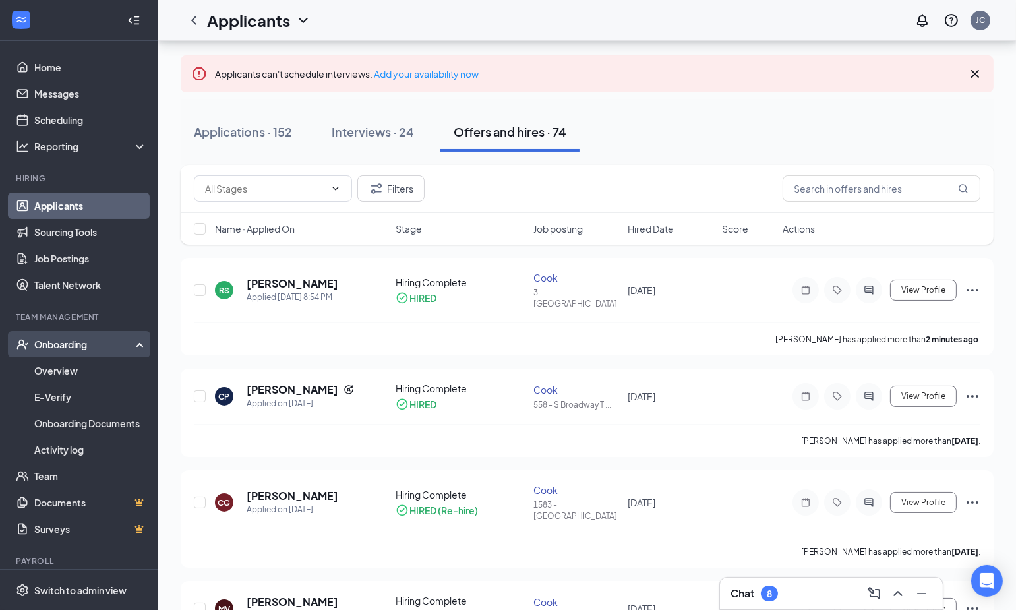
click at [40, 344] on div "Onboarding" at bounding box center [85, 343] width 102 height 13
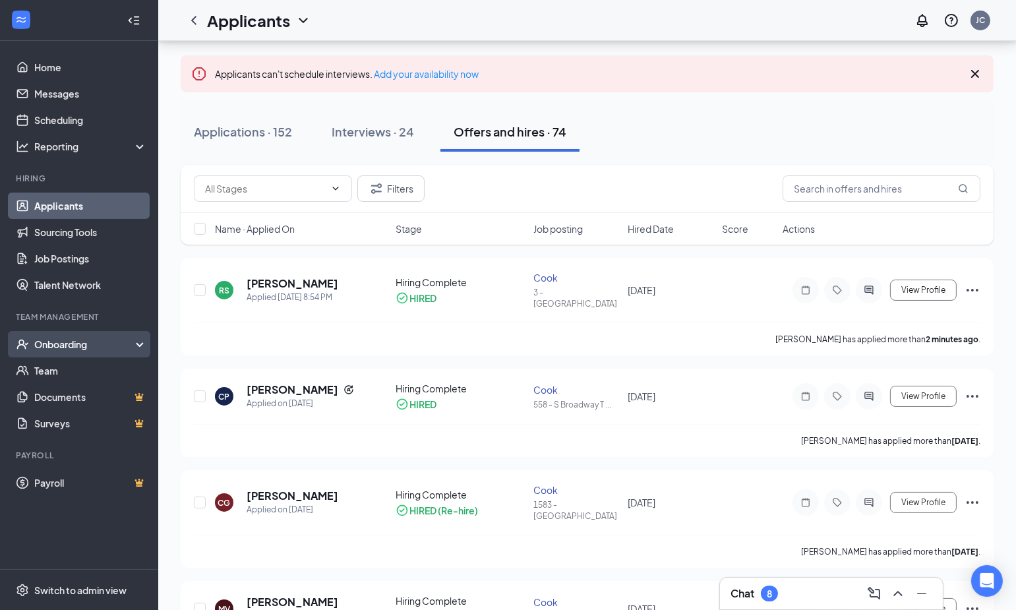
click at [40, 344] on div "Onboarding" at bounding box center [85, 343] width 102 height 13
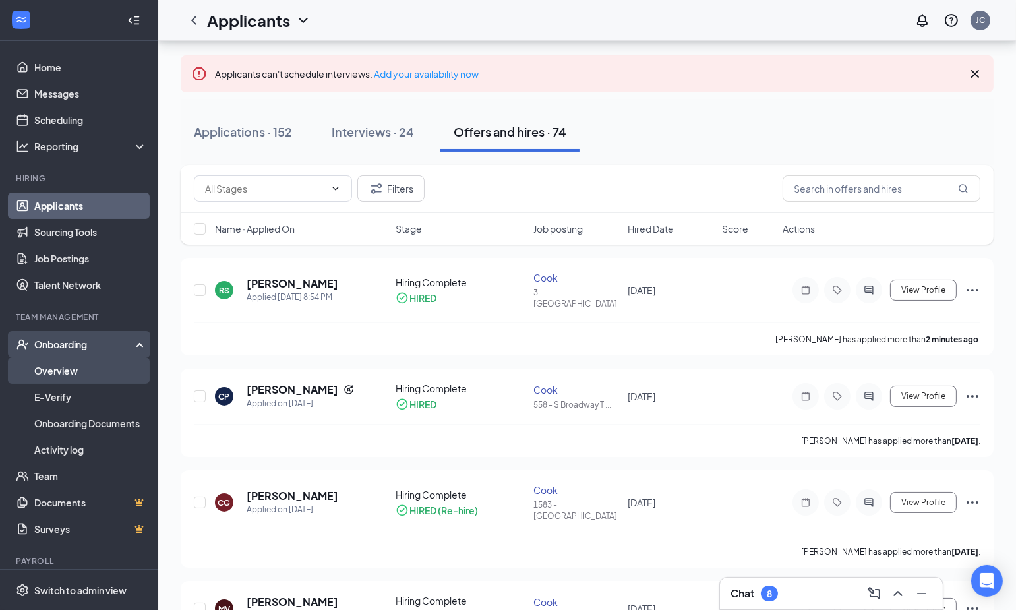
click at [58, 378] on link "Overview" at bounding box center [90, 370] width 113 height 26
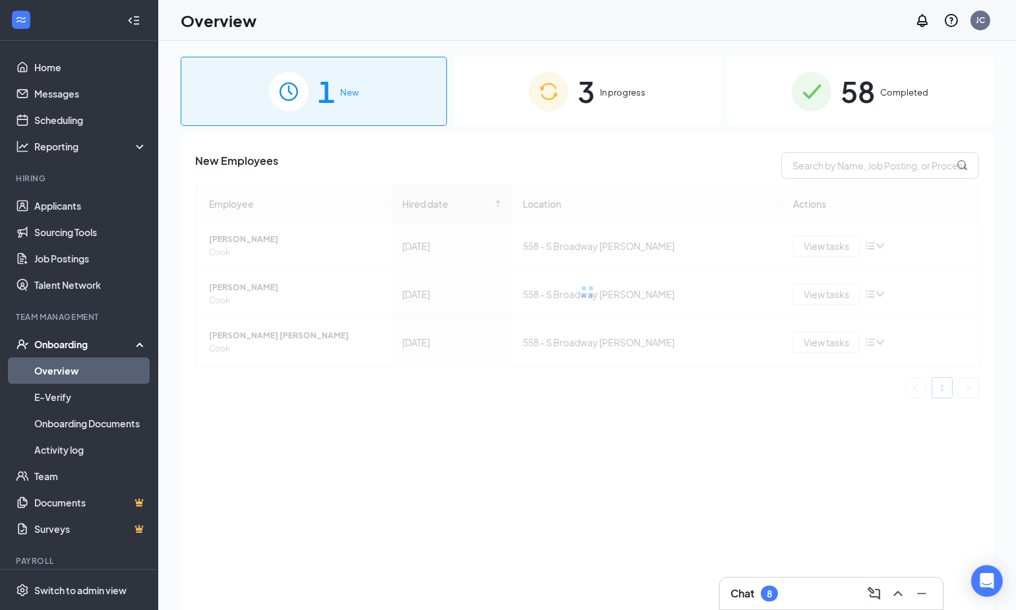
click at [571, 65] on div "3 In progress" at bounding box center [586, 91] width 266 height 69
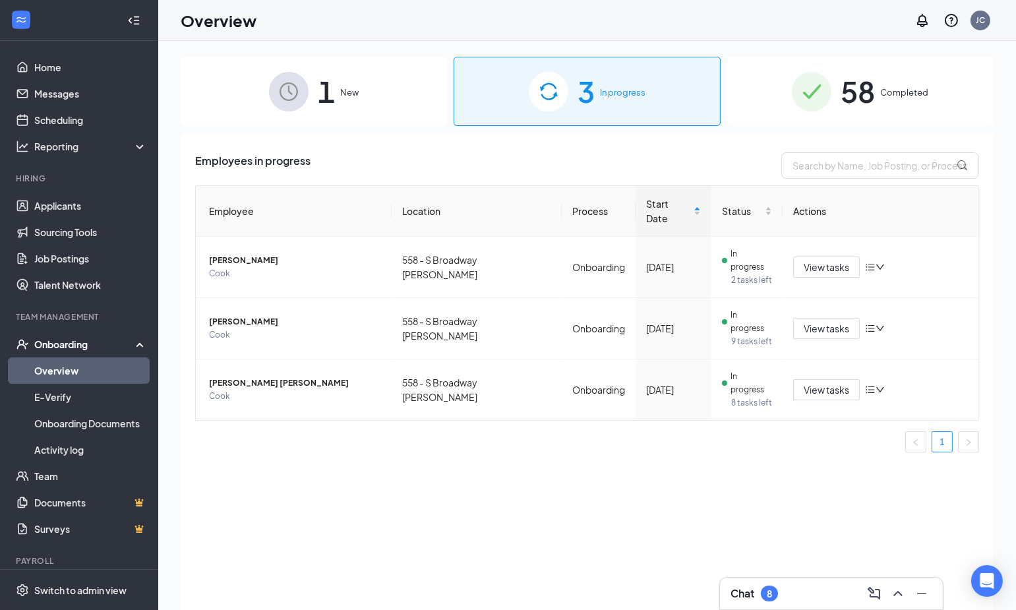
click at [297, 89] on img at bounding box center [289, 92] width 40 height 40
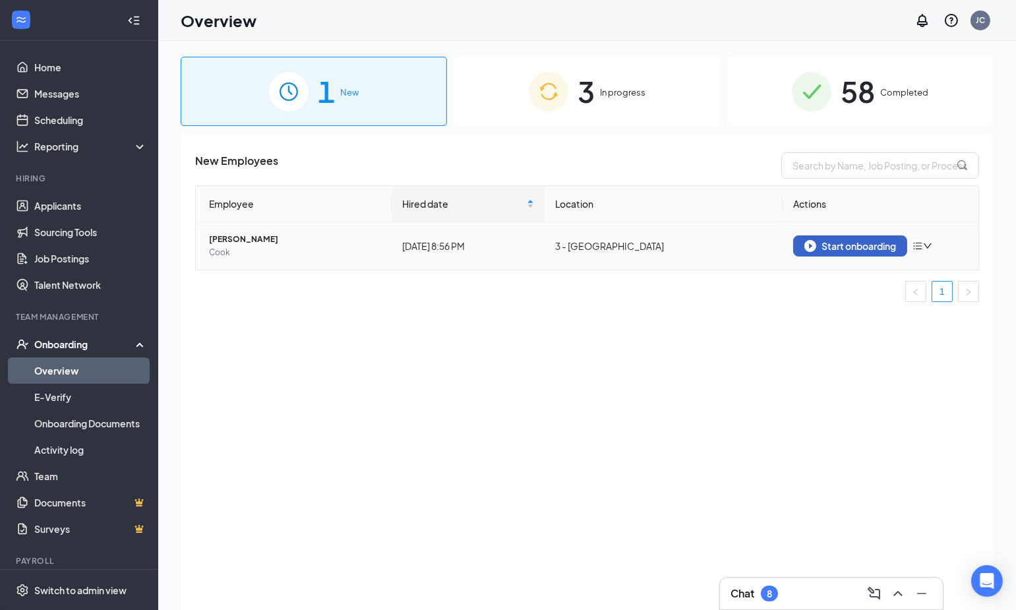
click at [854, 247] on div "Start onboarding" at bounding box center [850, 246] width 92 height 12
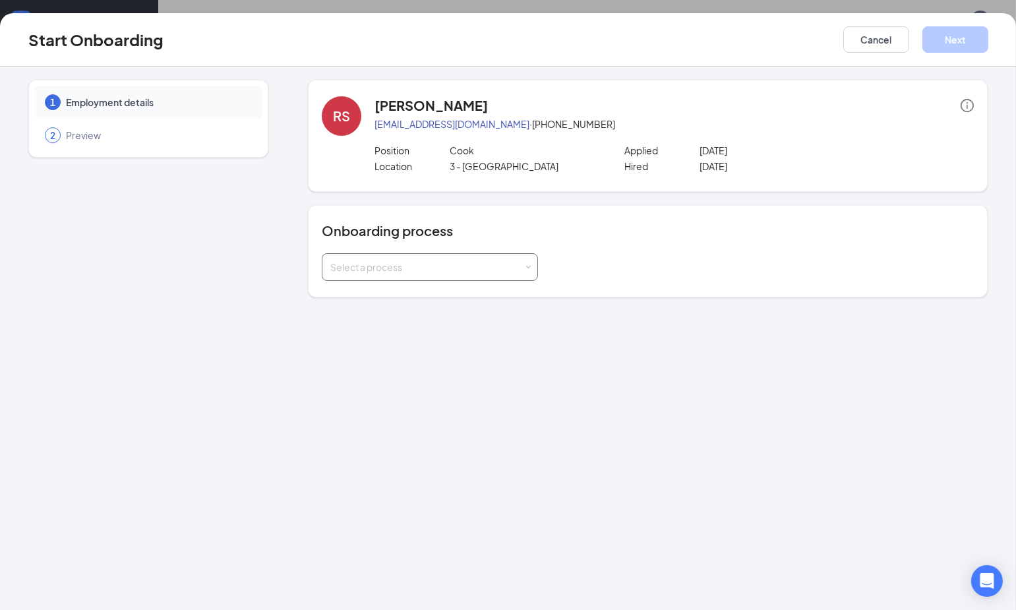
click at [393, 268] on div "Select a process" at bounding box center [426, 266] width 193 height 13
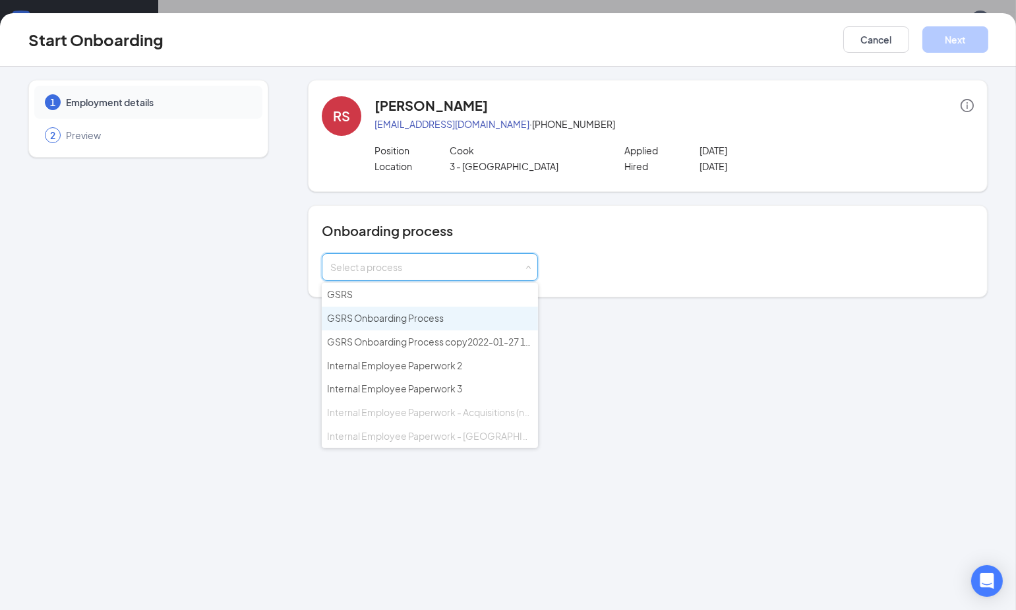
click at [410, 315] on span "GSRS Onboarding Process" at bounding box center [385, 318] width 117 height 12
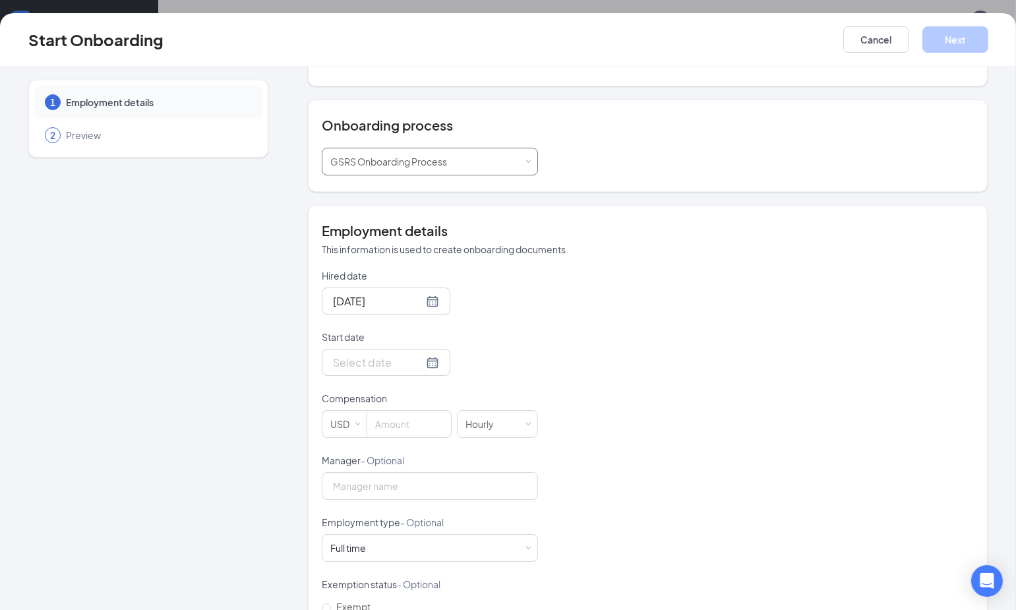
scroll to position [106, 0]
click at [353, 360] on input "Start date" at bounding box center [378, 361] width 90 height 16
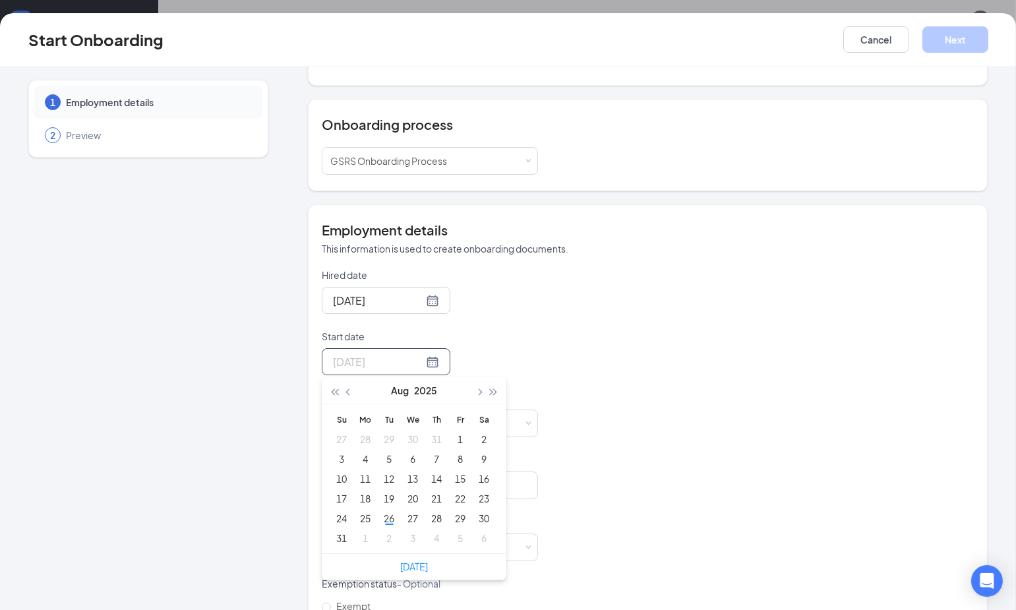
type input "[DATE]"
click at [476, 390] on span "button" at bounding box center [479, 392] width 7 height 7
click at [342, 387] on button "button" at bounding box center [349, 390] width 15 height 26
click at [478, 388] on button "button" at bounding box center [478, 390] width 15 height 26
type input "[DATE]"
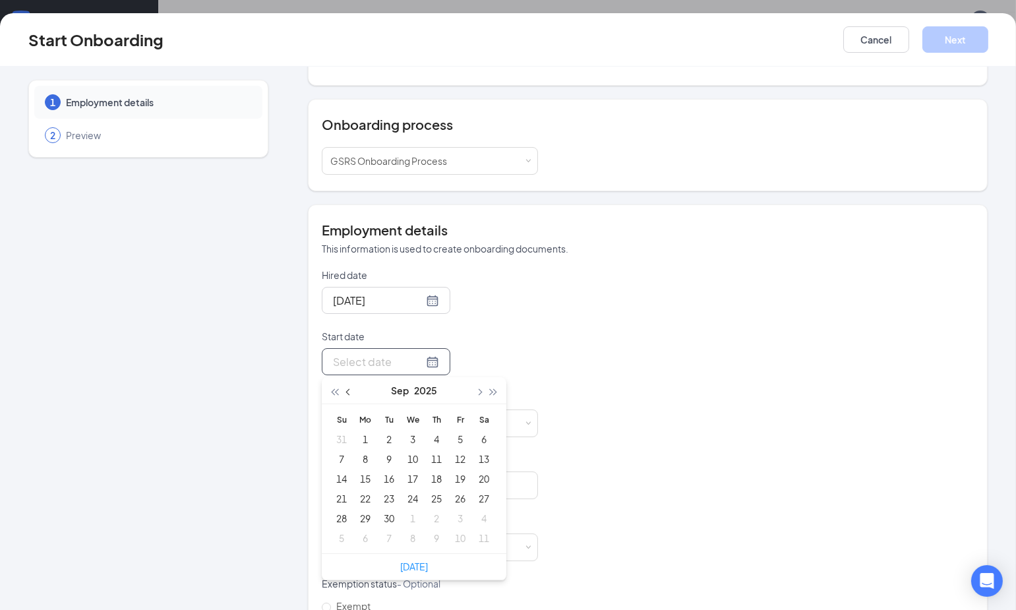
click at [346, 389] on span "button" at bounding box center [349, 392] width 7 height 7
type input "[DATE]"
click at [337, 533] on div "31" at bounding box center [342, 538] width 16 height 16
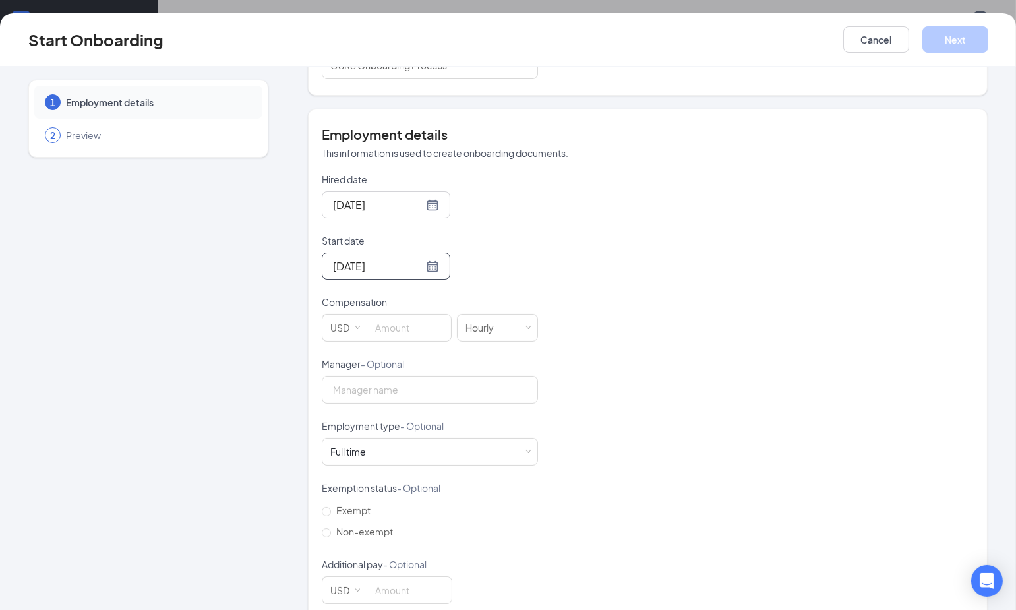
scroll to position [222, 0]
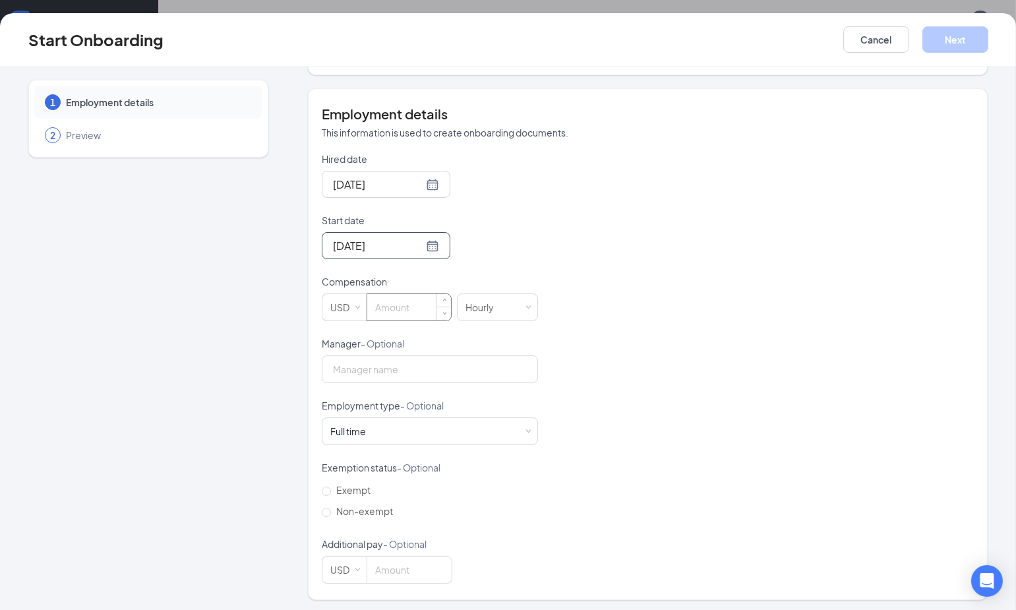
click at [401, 310] on input at bounding box center [409, 307] width 84 height 26
click at [359, 370] on input "Manager - Optional" at bounding box center [430, 369] width 216 height 28
type input "12.5"
type input "[PERSON_NAME]"
click at [602, 329] on div "Hired date [DATE] Start date [DATE] [DATE] Su Mo Tu We Th Fr Sa 27 28 29 30 31 …" at bounding box center [648, 367] width 652 height 431
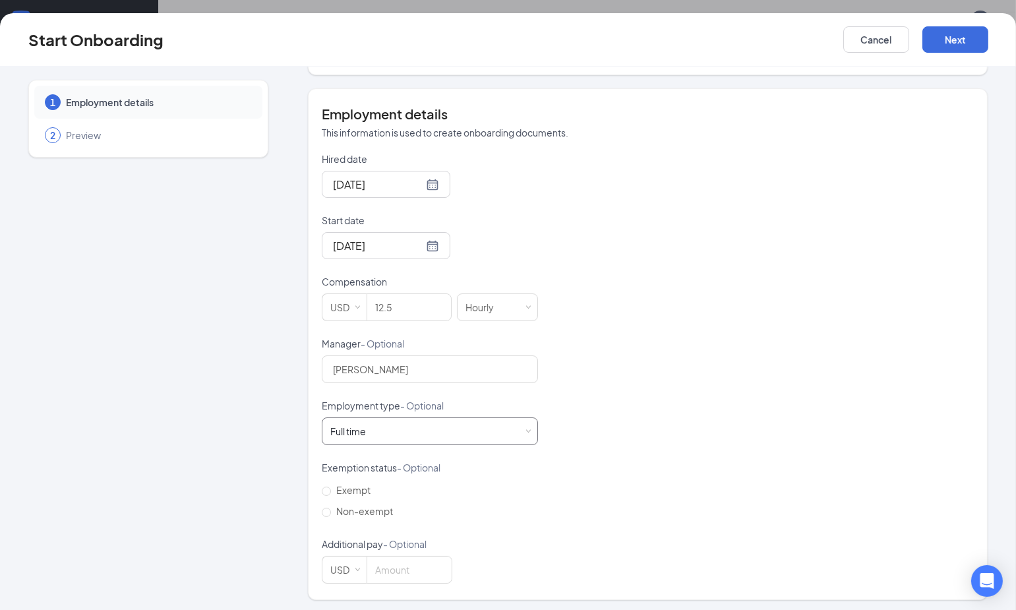
scroll to position [59, 0]
click at [413, 429] on div "Full time Works 30+ hours per week and is reasonably expected to work" at bounding box center [429, 431] width 199 height 26
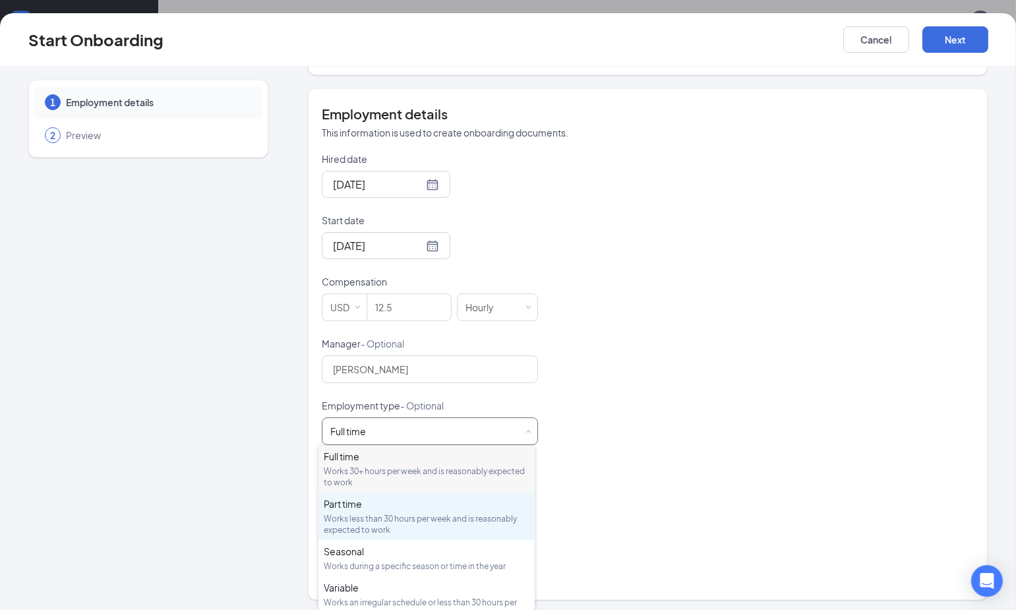
click at [359, 506] on div "Part time" at bounding box center [427, 503] width 206 height 13
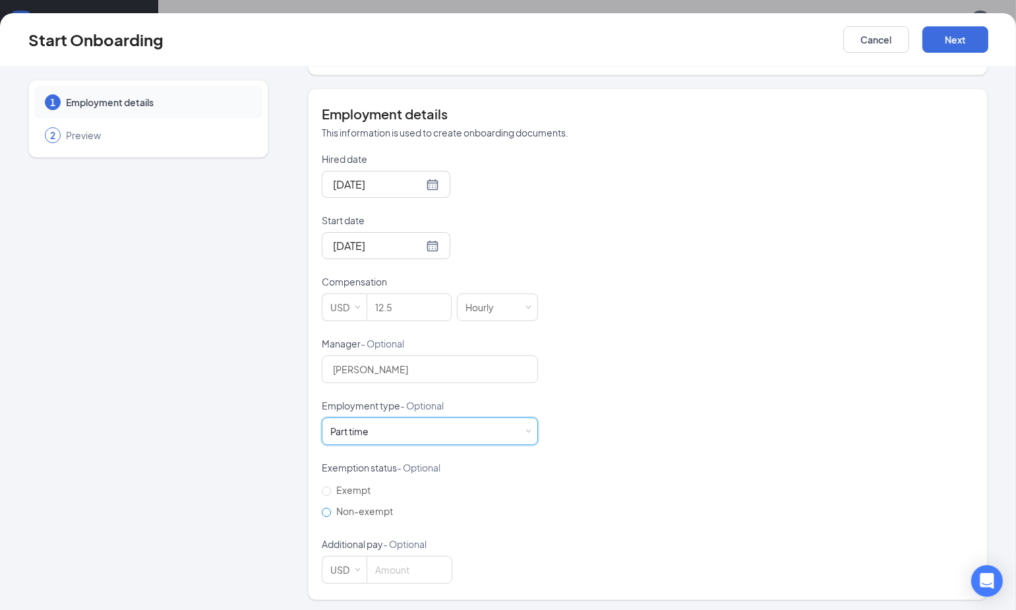
click at [327, 508] on input "Non-exempt" at bounding box center [326, 512] width 9 height 9
radio input "true"
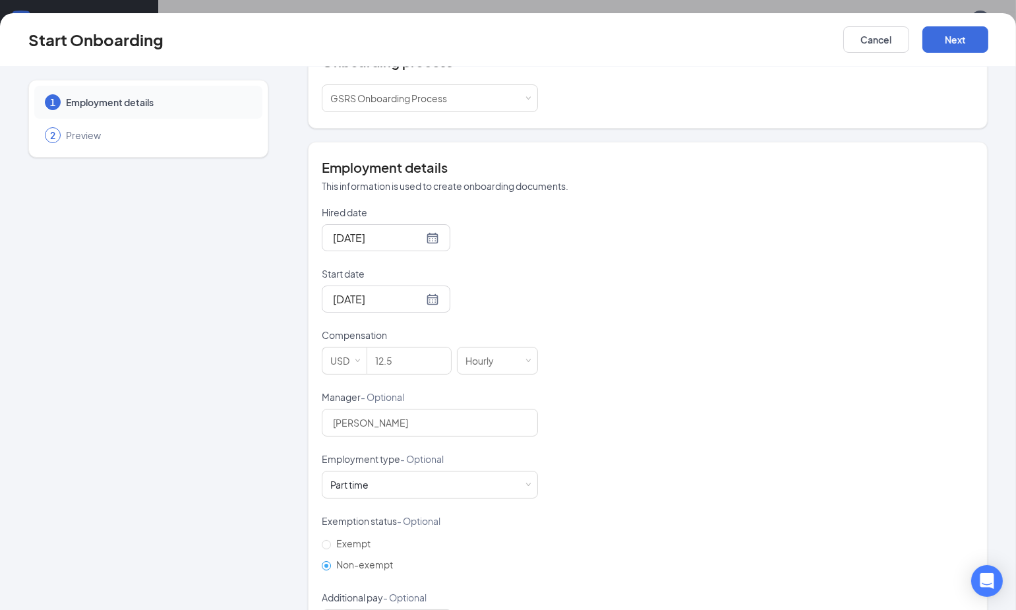
scroll to position [222, 0]
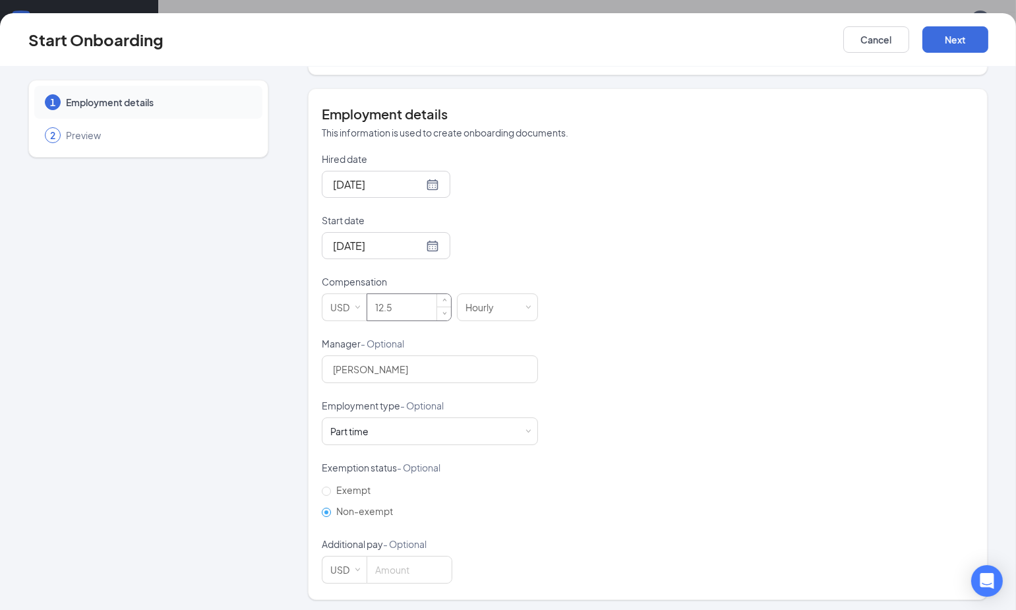
click at [407, 312] on input "12.5" at bounding box center [409, 307] width 84 height 26
type input "12"
click at [700, 239] on div "Hired date [DATE] Start date [DATE] [DATE] Su Mo Tu We Th Fr Sa 27 28 29 30 31 …" at bounding box center [648, 367] width 652 height 431
click at [966, 37] on button "Next" at bounding box center [955, 39] width 66 height 26
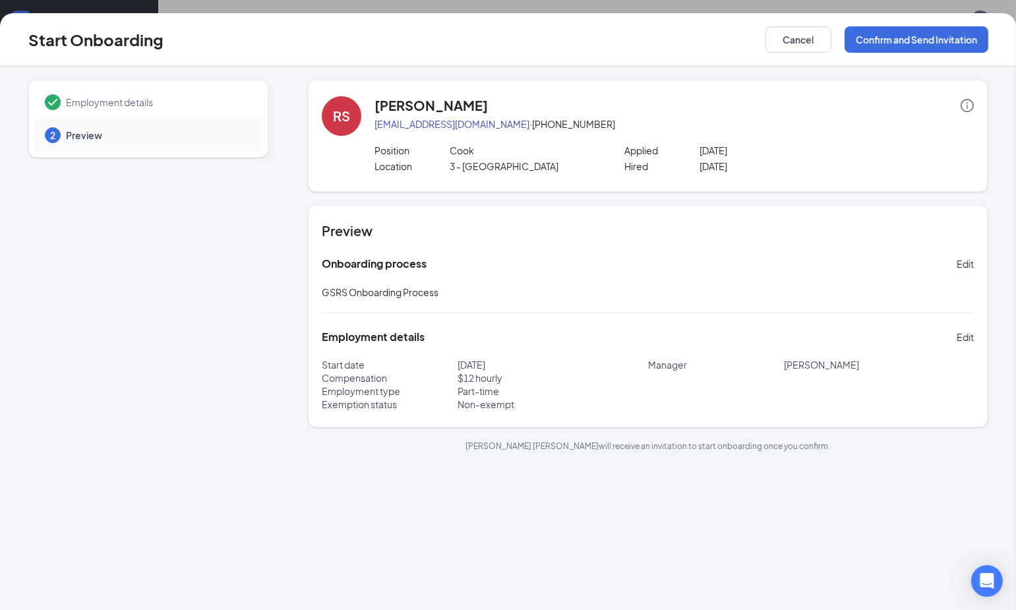
scroll to position [0, 0]
click at [895, 36] on button "Confirm and Send Invitation" at bounding box center [916, 39] width 144 height 26
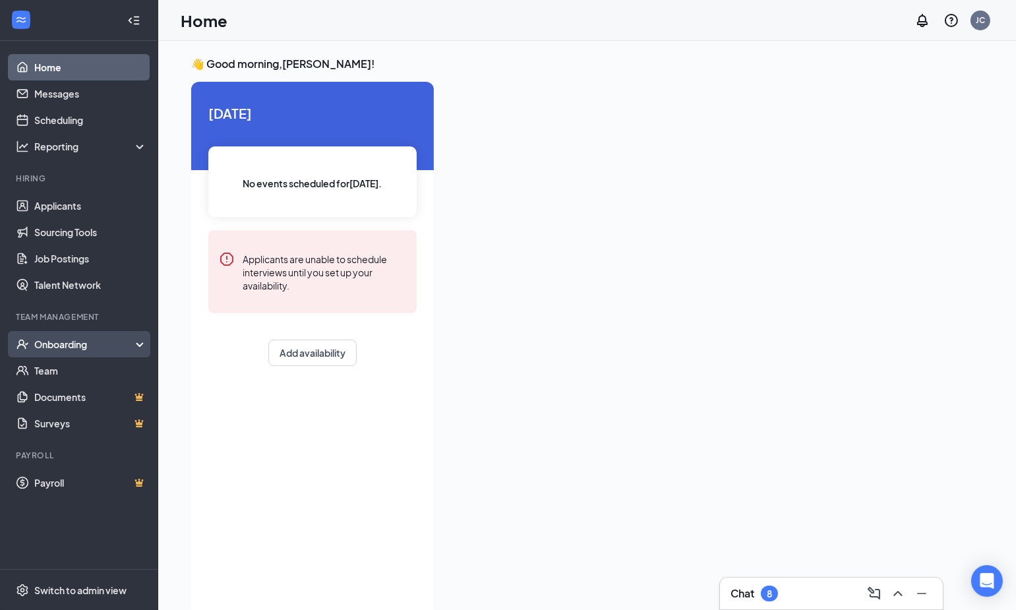
click at [121, 347] on div "Onboarding" at bounding box center [85, 343] width 102 height 13
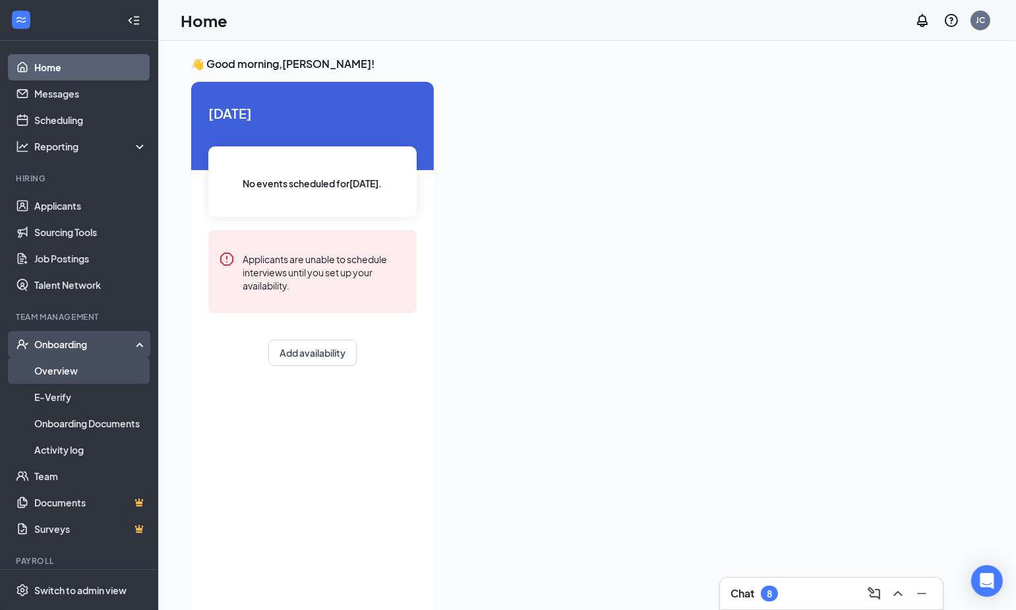
click at [74, 376] on link "Overview" at bounding box center [90, 370] width 113 height 26
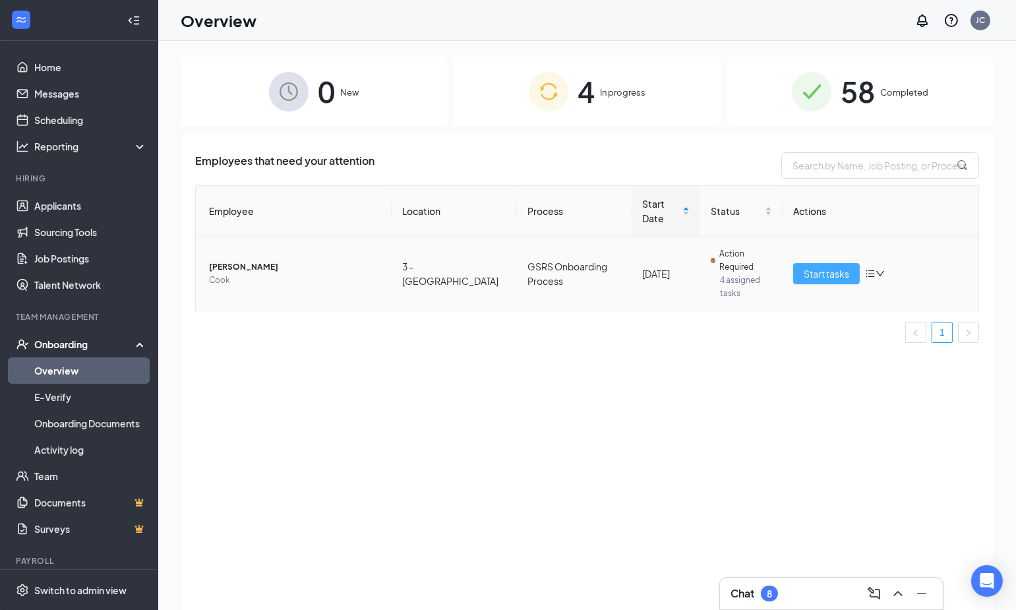
click at [830, 266] on span "Start tasks" at bounding box center [825, 273] width 45 height 15
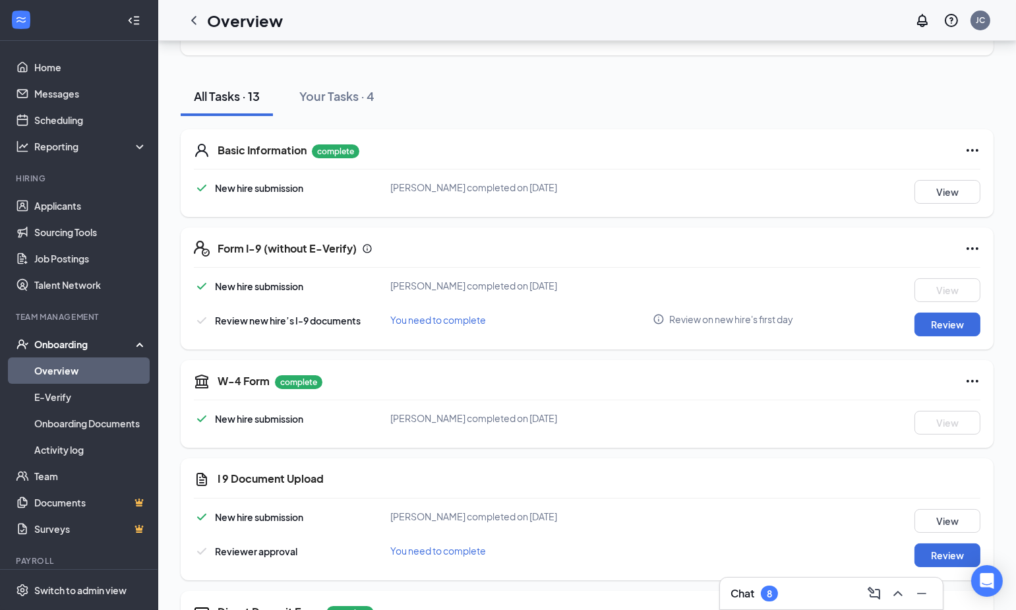
scroll to position [154, 0]
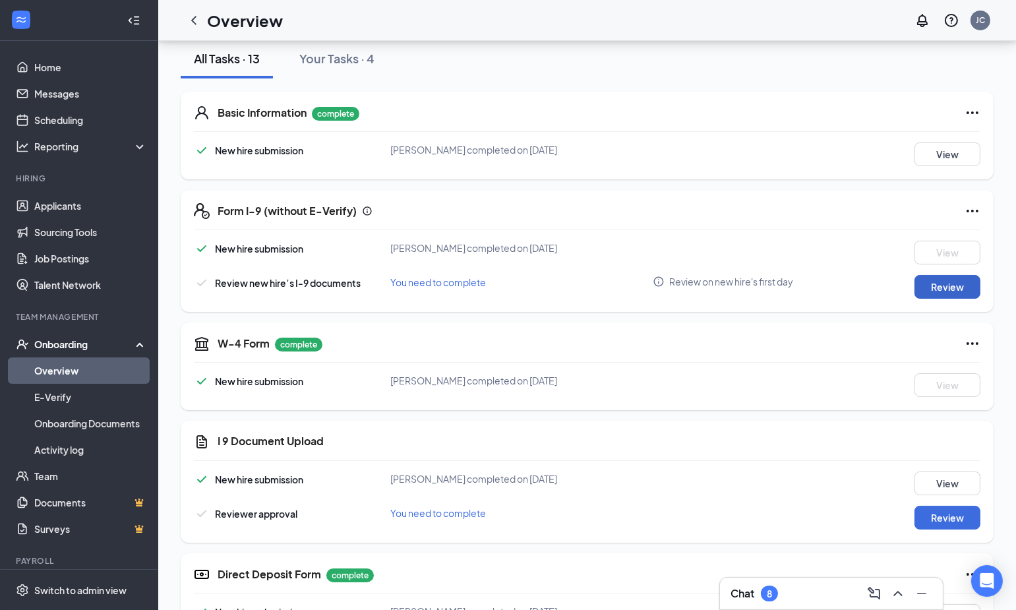
click at [934, 286] on button "Review" at bounding box center [947, 287] width 66 height 24
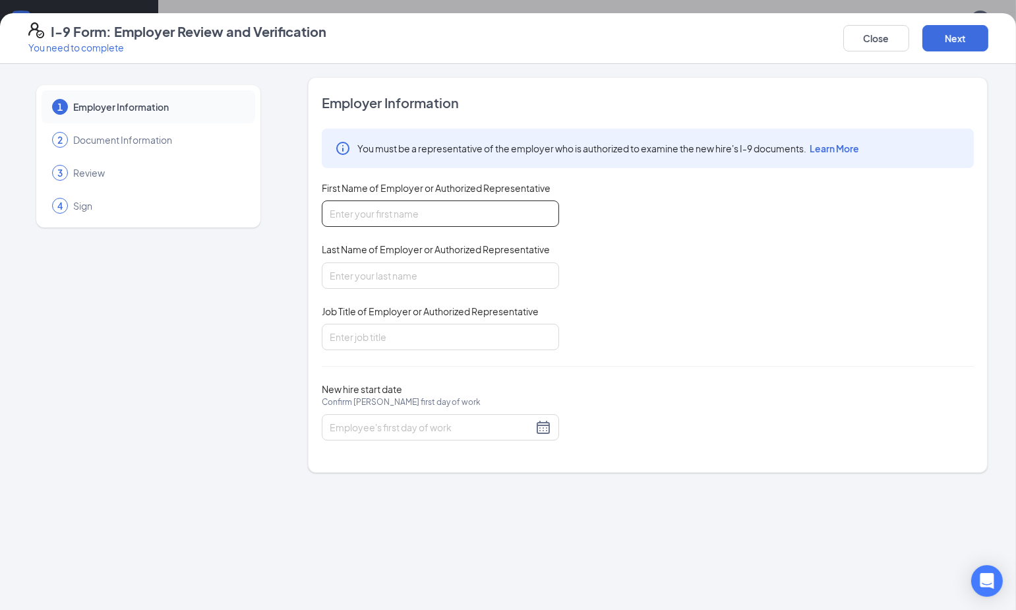
click at [434, 214] on input "First Name of Employer or Authorized Representative" at bounding box center [440, 213] width 237 height 26
click at [652, 232] on div "You must be a representative of the employer who is authorized to examine the n…" at bounding box center [648, 239] width 652 height 221
click at [435, 219] on input "First Name of Employer or Authorized Representative" at bounding box center [440, 213] width 237 height 26
type input "[PERSON_NAME]"
click at [388, 271] on input "Last Name of Employer or Authorized Representative" at bounding box center [440, 275] width 237 height 26
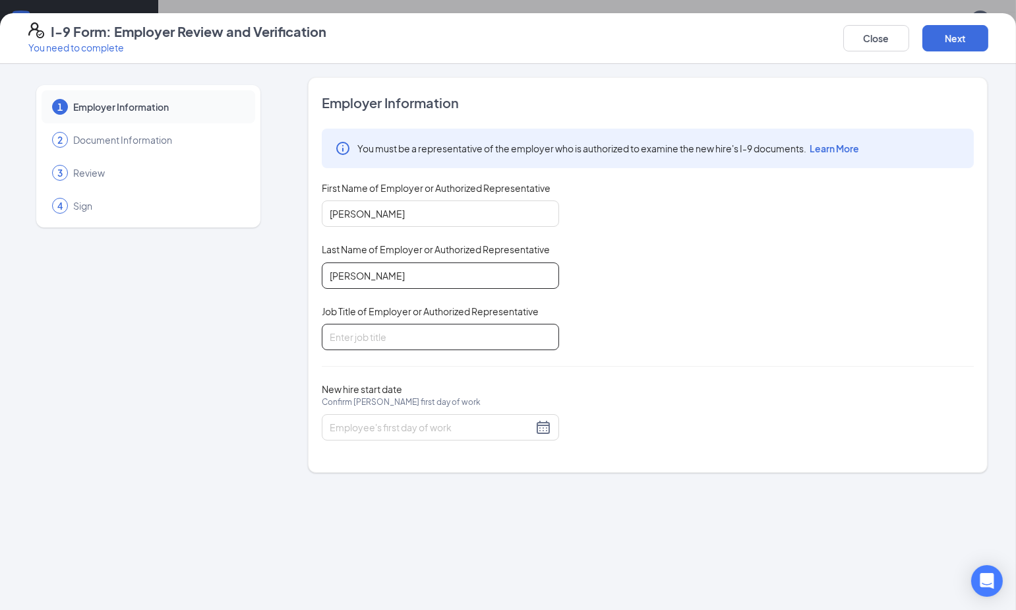
type input "Cardona"
click at [363, 332] on input "Job Title of Employer or Authorized Representative" at bounding box center [440, 337] width 237 height 26
type input "District Manager"
click at [546, 426] on div at bounding box center [440, 427] width 221 height 16
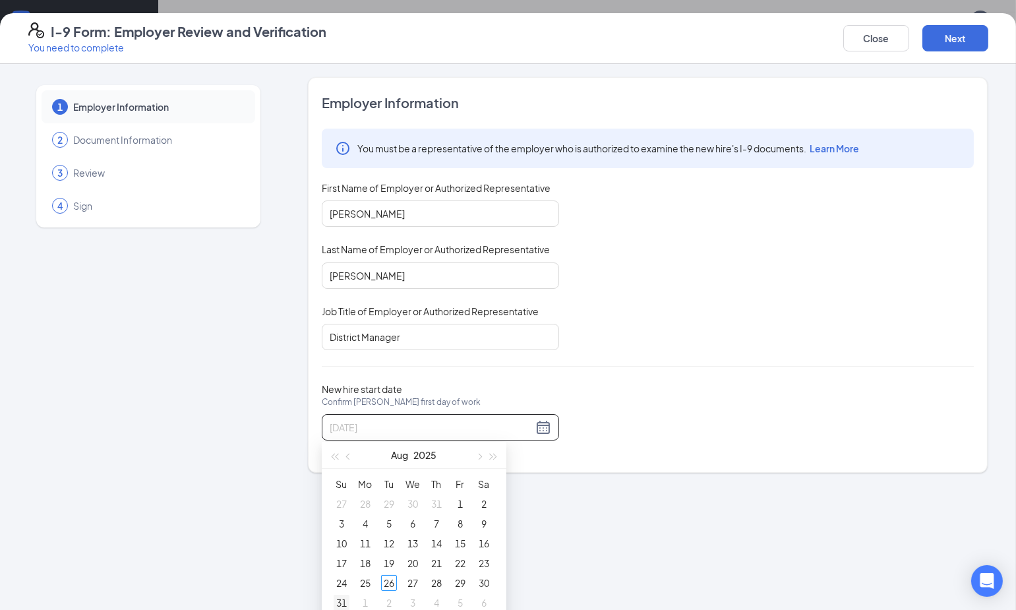
type input "08/31/2025"
click at [342, 598] on div "31" at bounding box center [342, 603] width 16 height 16
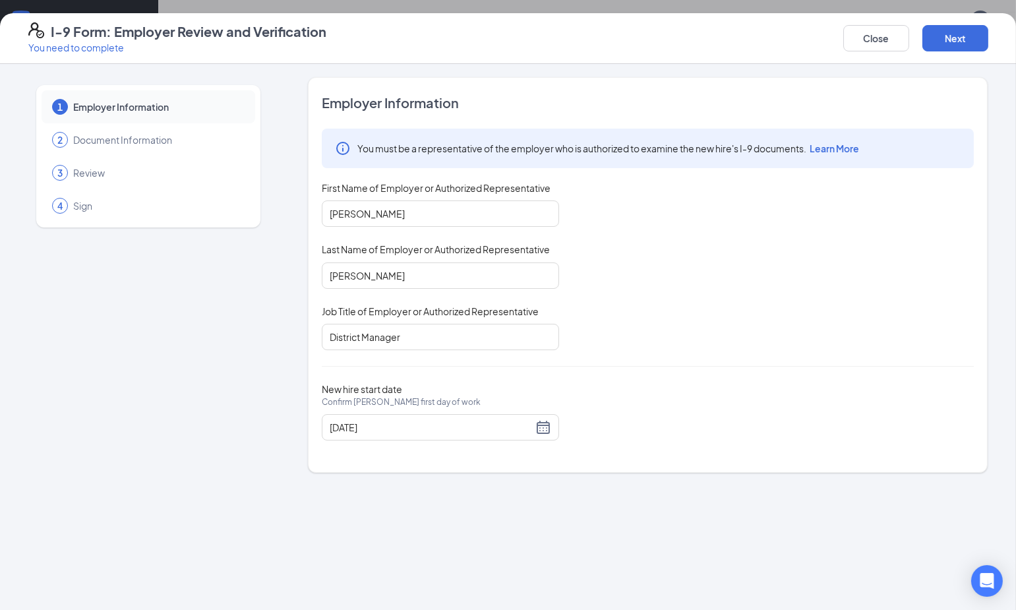
click at [673, 314] on div "You must be a representative of the employer who is authorized to examine the n…" at bounding box center [648, 239] width 652 height 221
click at [948, 39] on button "Next" at bounding box center [955, 38] width 66 height 26
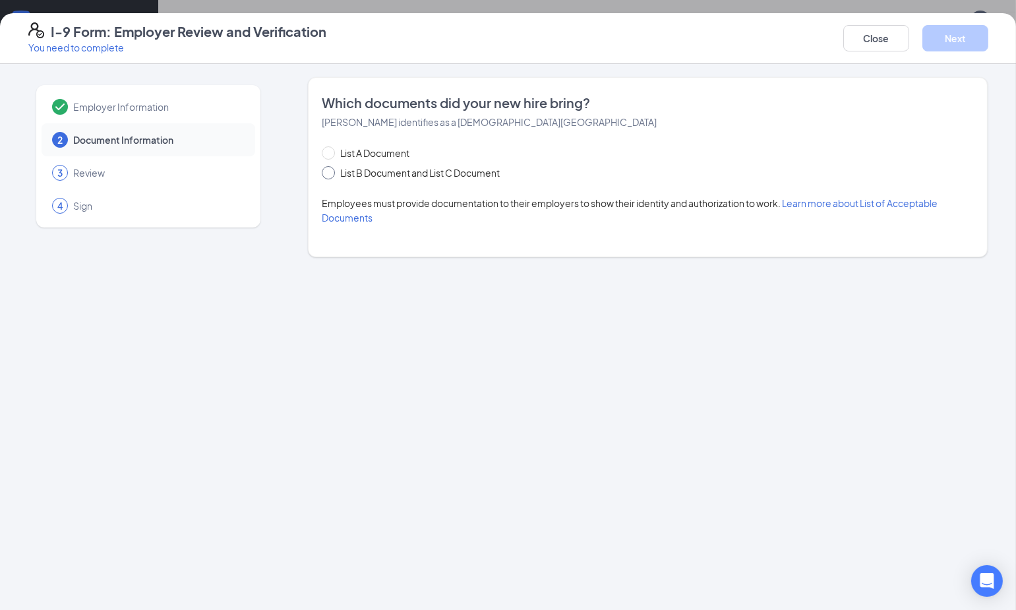
click at [330, 176] on span at bounding box center [328, 172] width 13 height 13
click at [330, 175] on input "List B Document and List C Document" at bounding box center [326, 170] width 9 height 9
radio input "true"
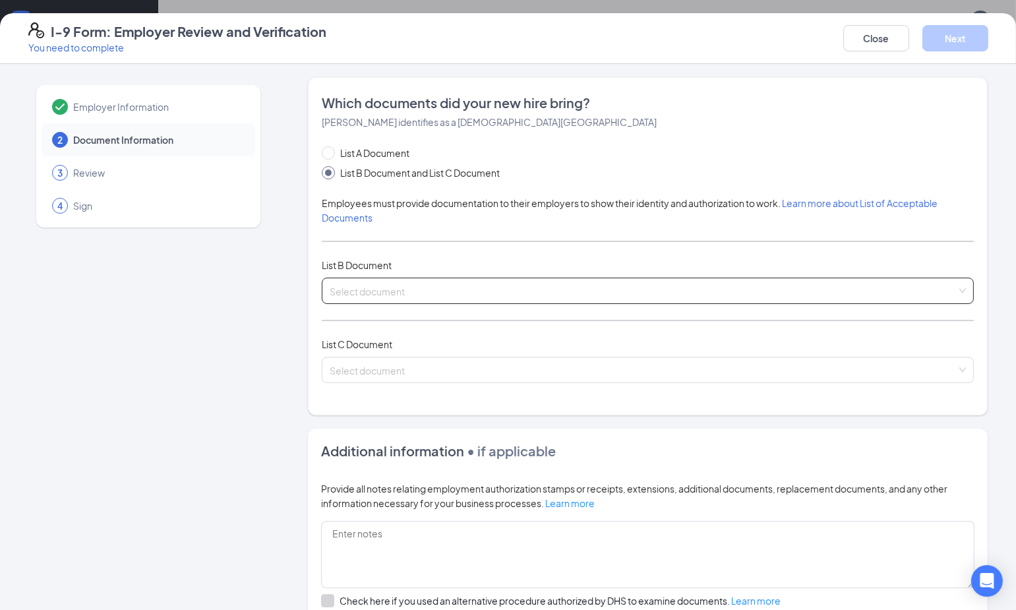
click at [428, 292] on input "search" at bounding box center [643, 288] width 627 height 20
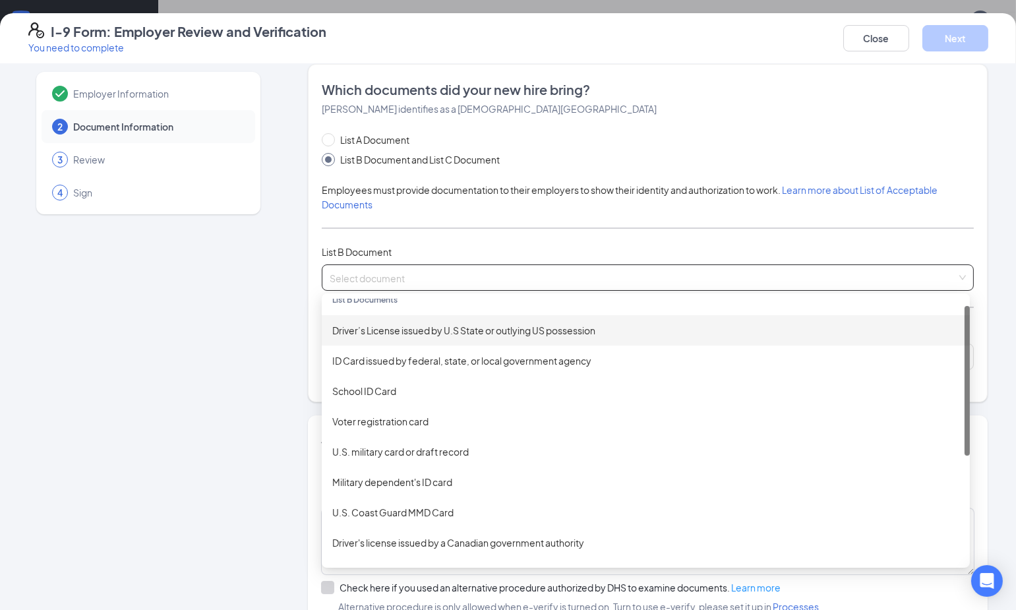
scroll to position [11, 0]
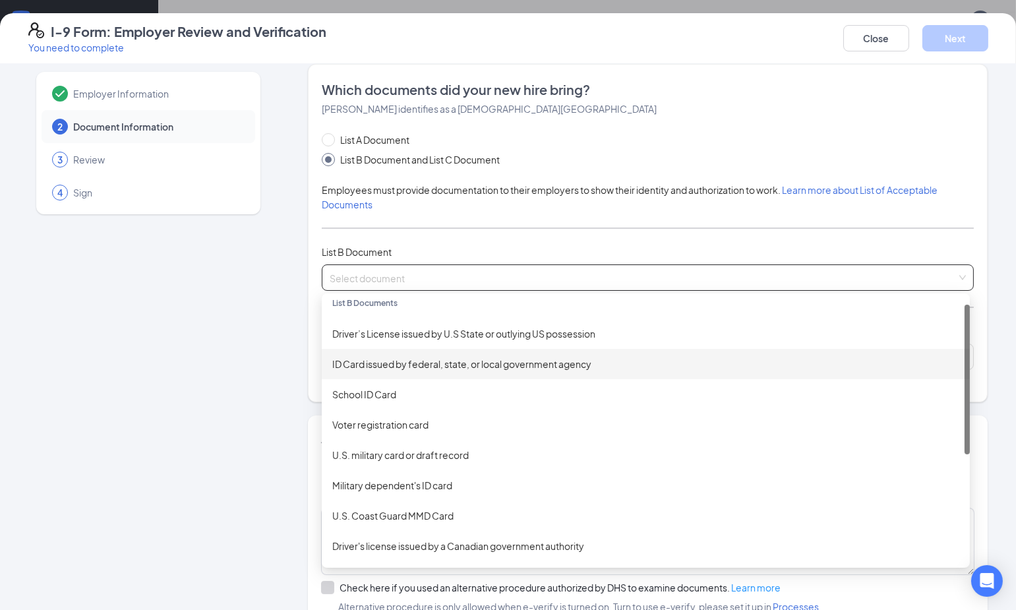
click at [585, 362] on div "ID Card issued by federal, state, or local government agency" at bounding box center [645, 364] width 627 height 15
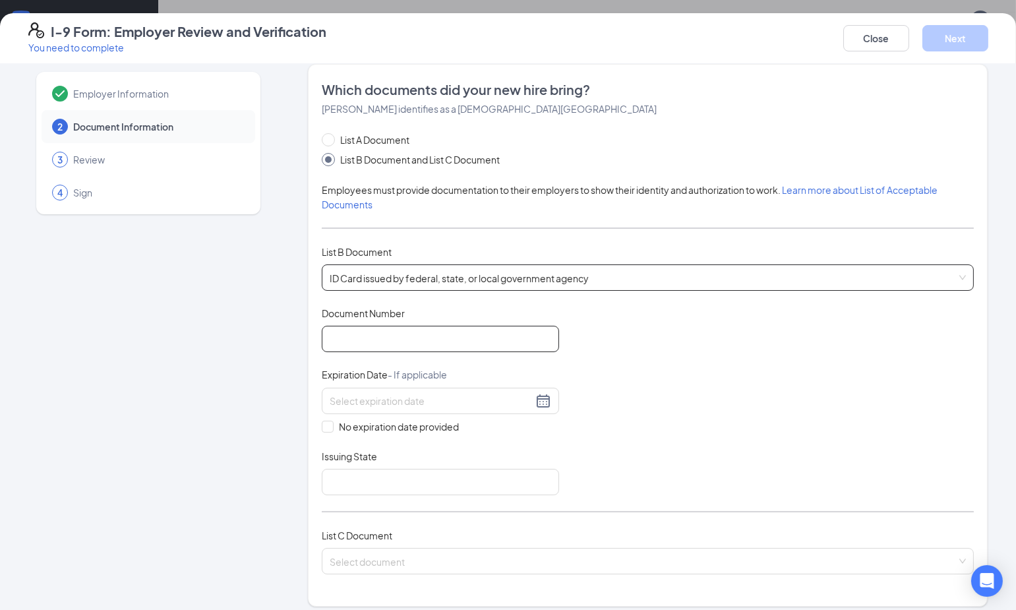
click at [428, 345] on input "Document Number" at bounding box center [440, 339] width 237 height 26
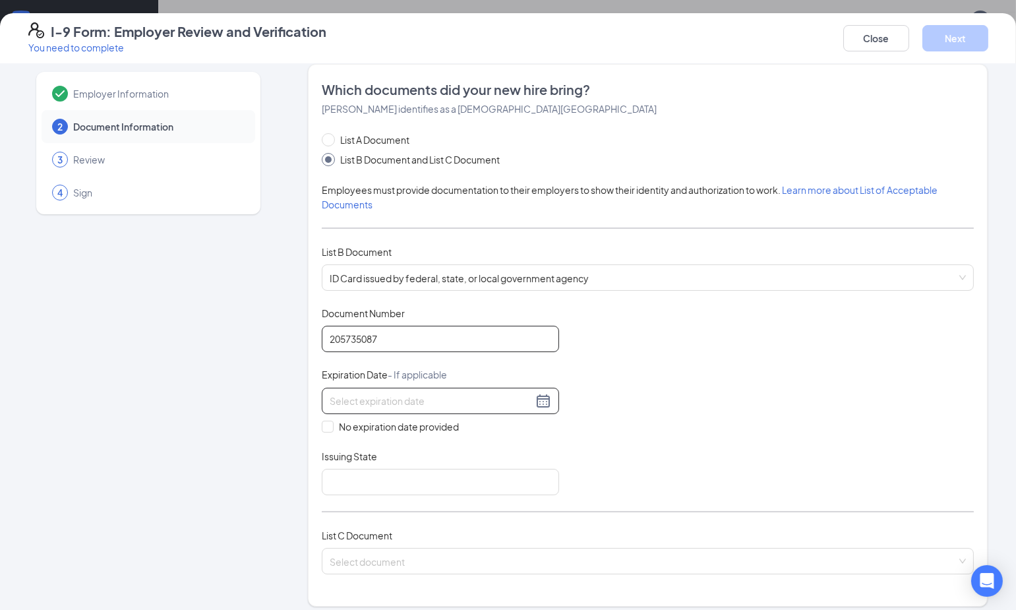
type input "205735087"
click at [351, 397] on input at bounding box center [431, 400] width 203 height 15
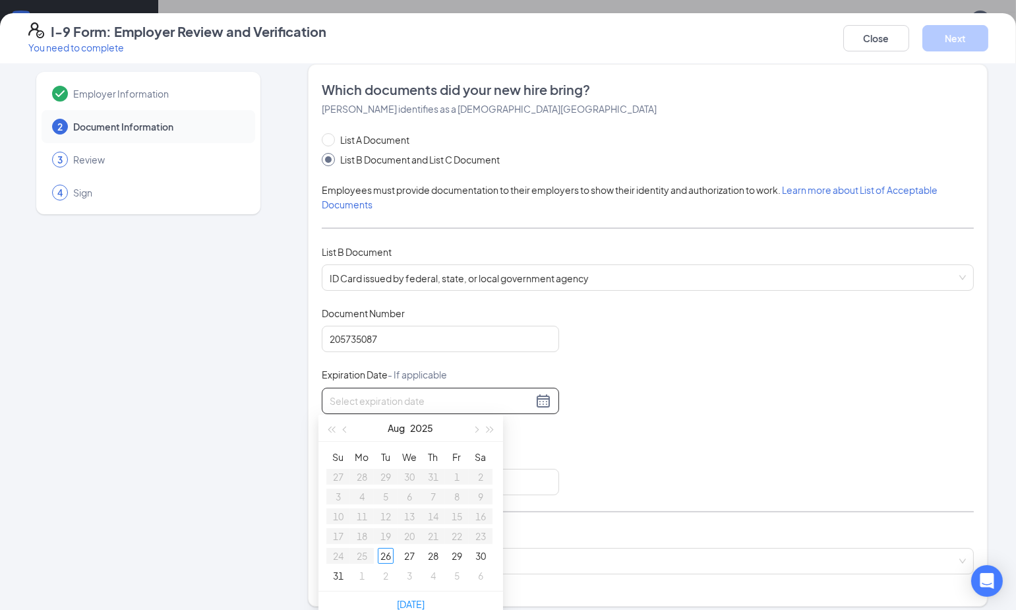
click at [649, 381] on div "Document Title ID Card issued by federal, state, or local government agency Doc…" at bounding box center [648, 400] width 652 height 189
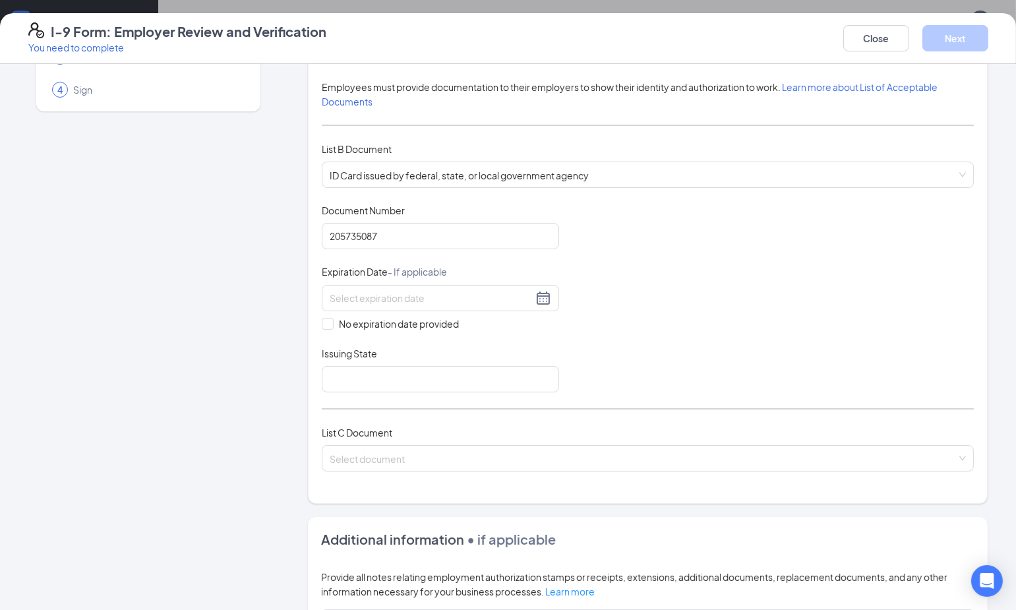
scroll to position [117, 0]
click at [419, 379] on input "Issuing State" at bounding box center [440, 377] width 237 height 26
type input "Mexico"
click at [760, 285] on div "Document Title ID Card issued by federal, state, or local government agency Doc…" at bounding box center [648, 296] width 652 height 189
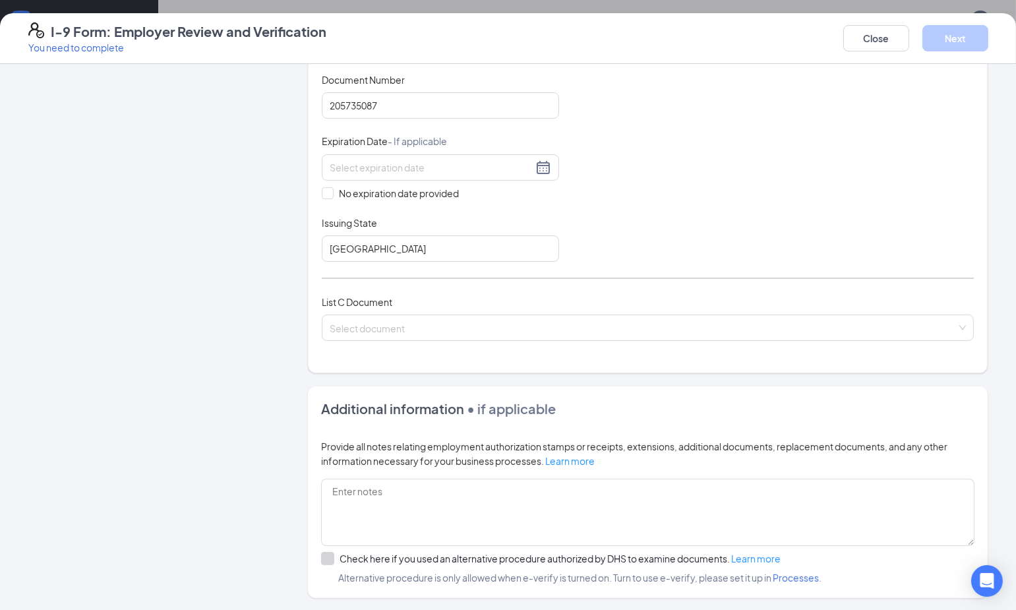
scroll to position [260, 0]
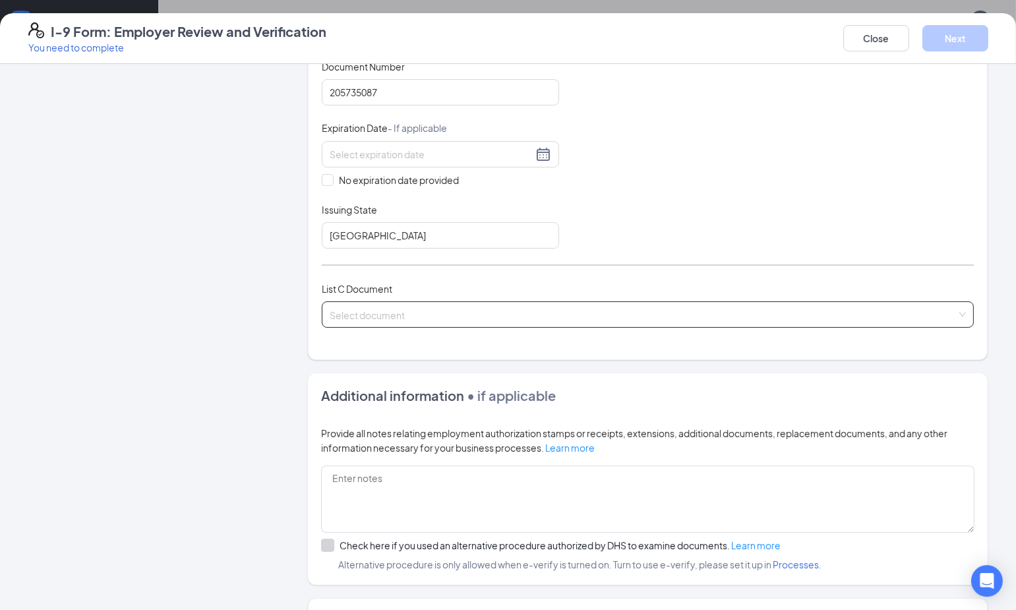
click at [421, 321] on span at bounding box center [643, 314] width 627 height 25
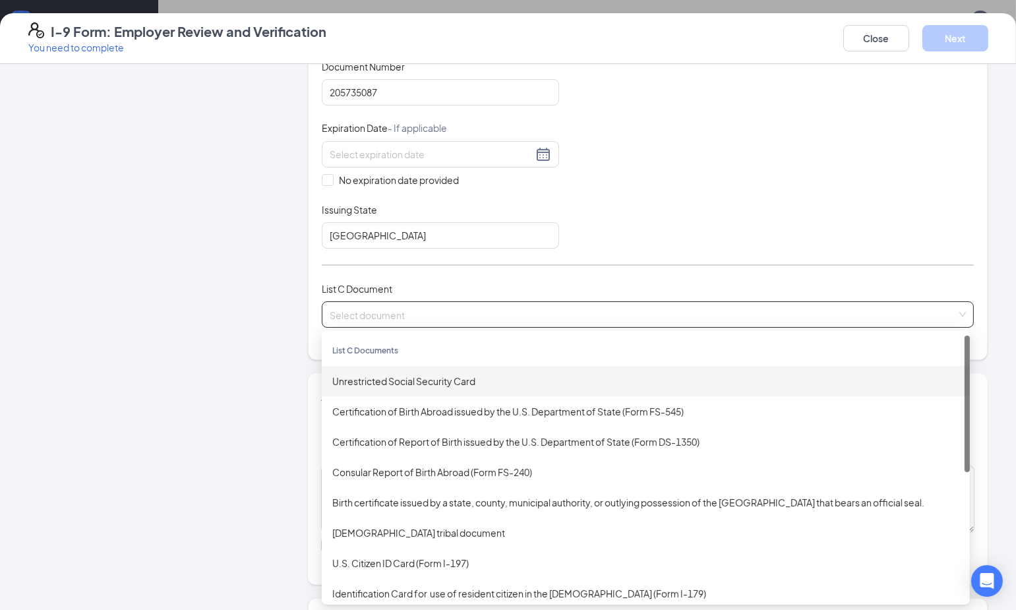
click at [436, 381] on div "Unrestricted Social Security Card" at bounding box center [645, 381] width 627 height 15
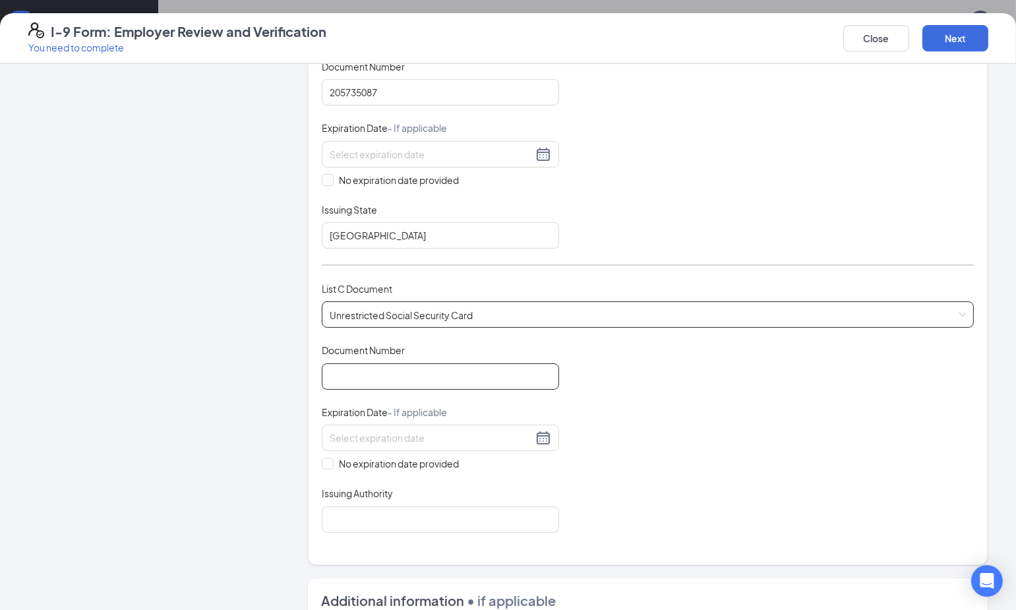
click at [446, 365] on input "Document Number" at bounding box center [440, 376] width 237 height 26
type input "665858744"
click at [373, 508] on input "Issuing Authority" at bounding box center [440, 519] width 237 height 26
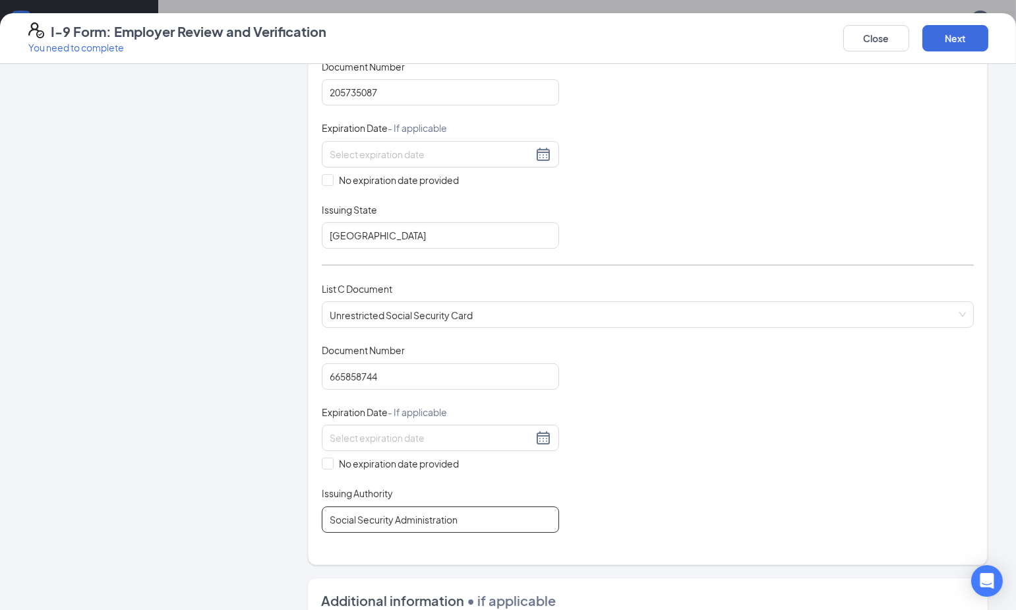
type input "Social Security Administration"
click at [734, 430] on div "Document Title Unrestricted Social Security Card Document Number 665858744 Expi…" at bounding box center [648, 437] width 652 height 189
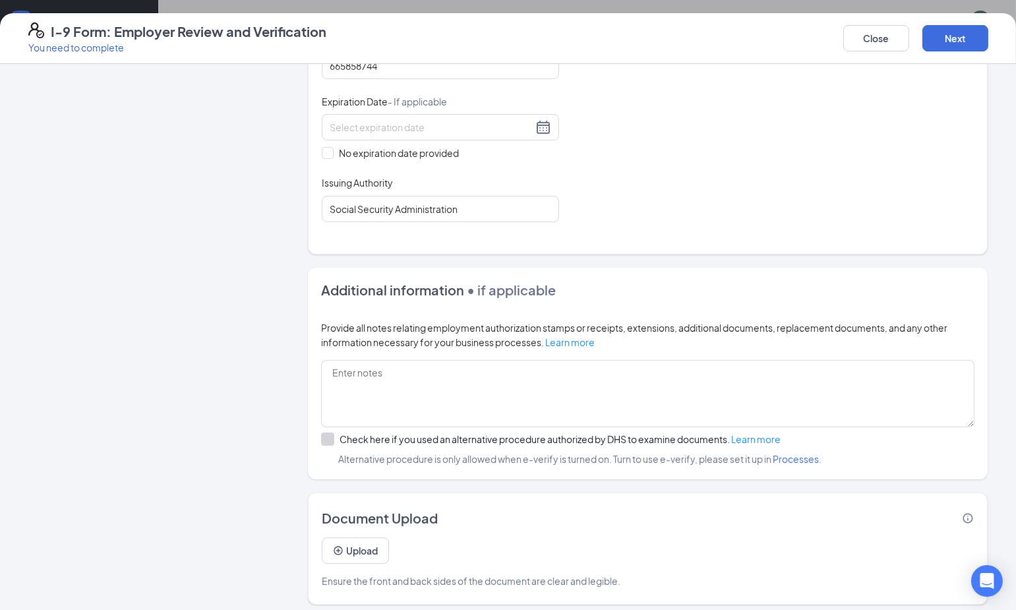
scroll to position [635, 0]
